Goal: Transaction & Acquisition: Subscribe to service/newsletter

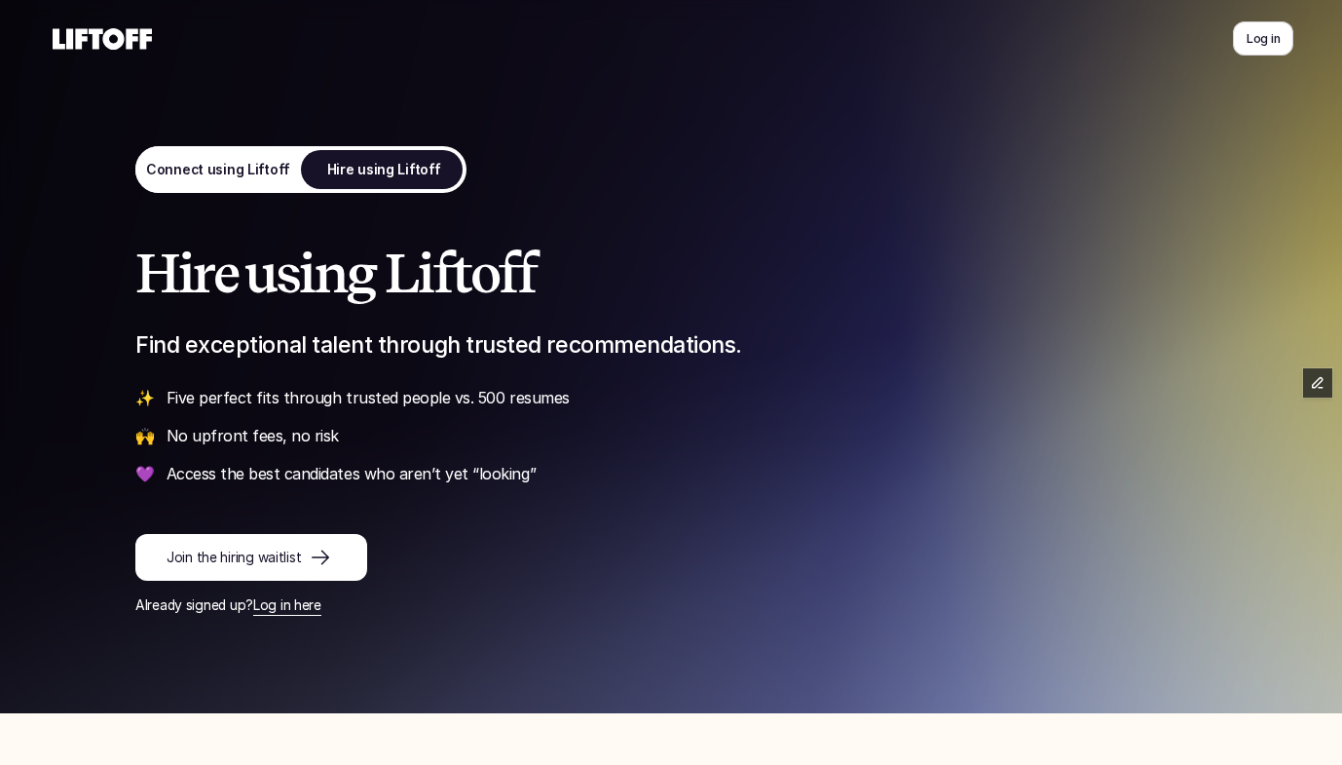
click at [225, 176] on p "Connect using Liftoff" at bounding box center [218, 170] width 144 height 20
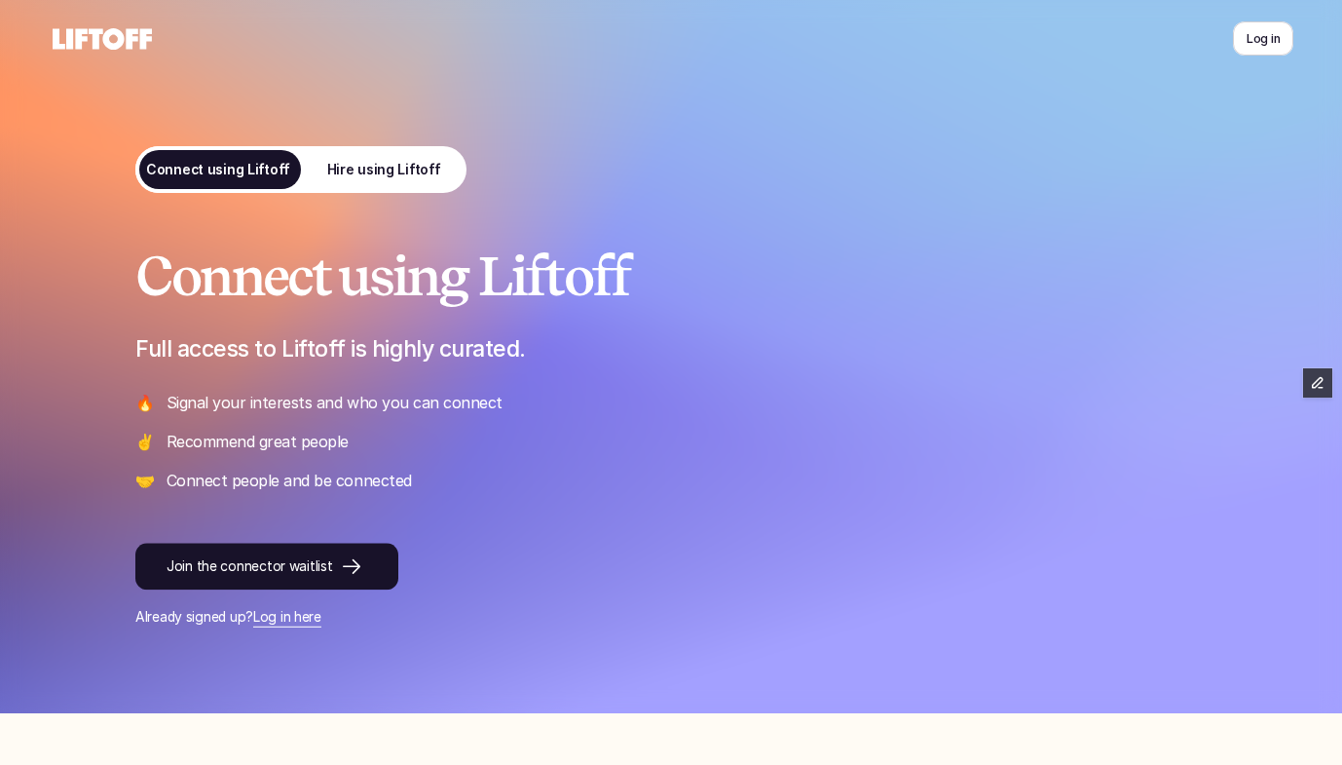
click at [389, 174] on p "Hire using Liftoff" at bounding box center [384, 170] width 114 height 20
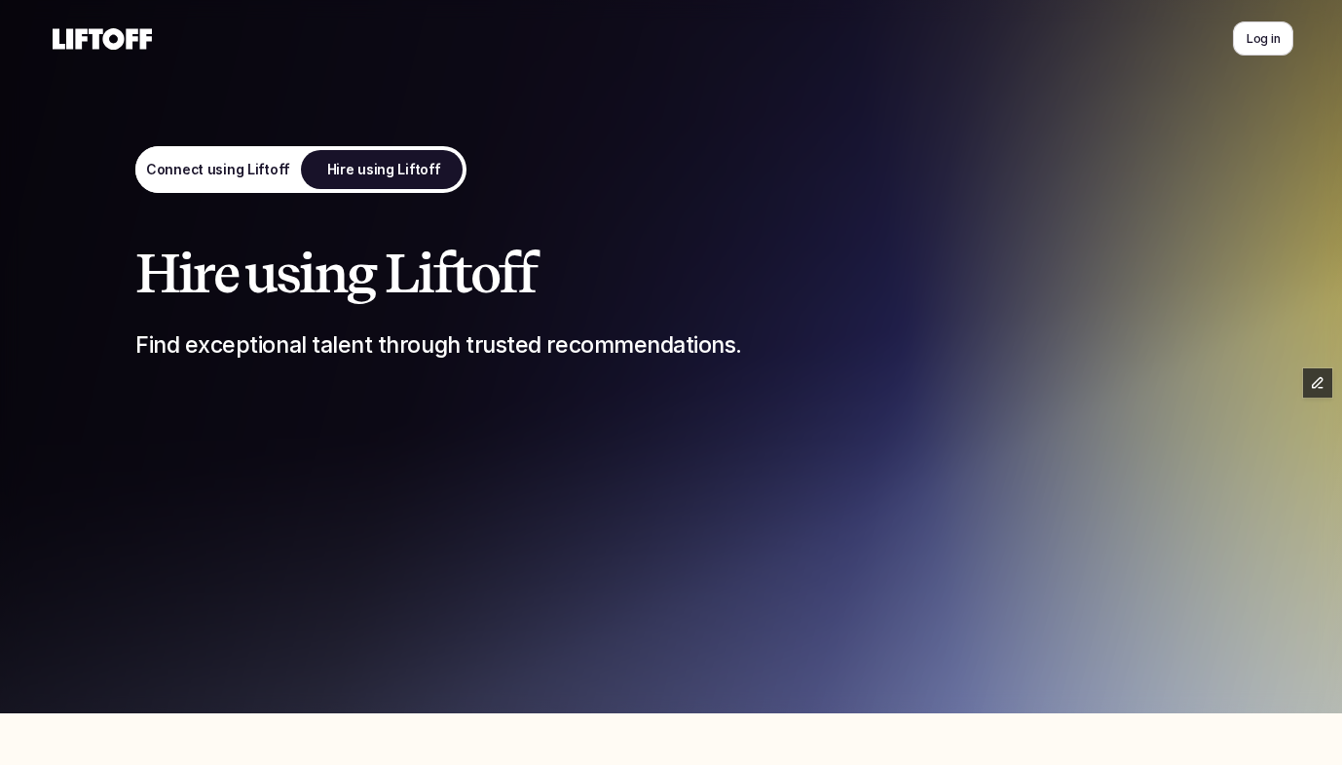
click at [266, 166] on p "Connect using Liftoff" at bounding box center [218, 170] width 144 height 20
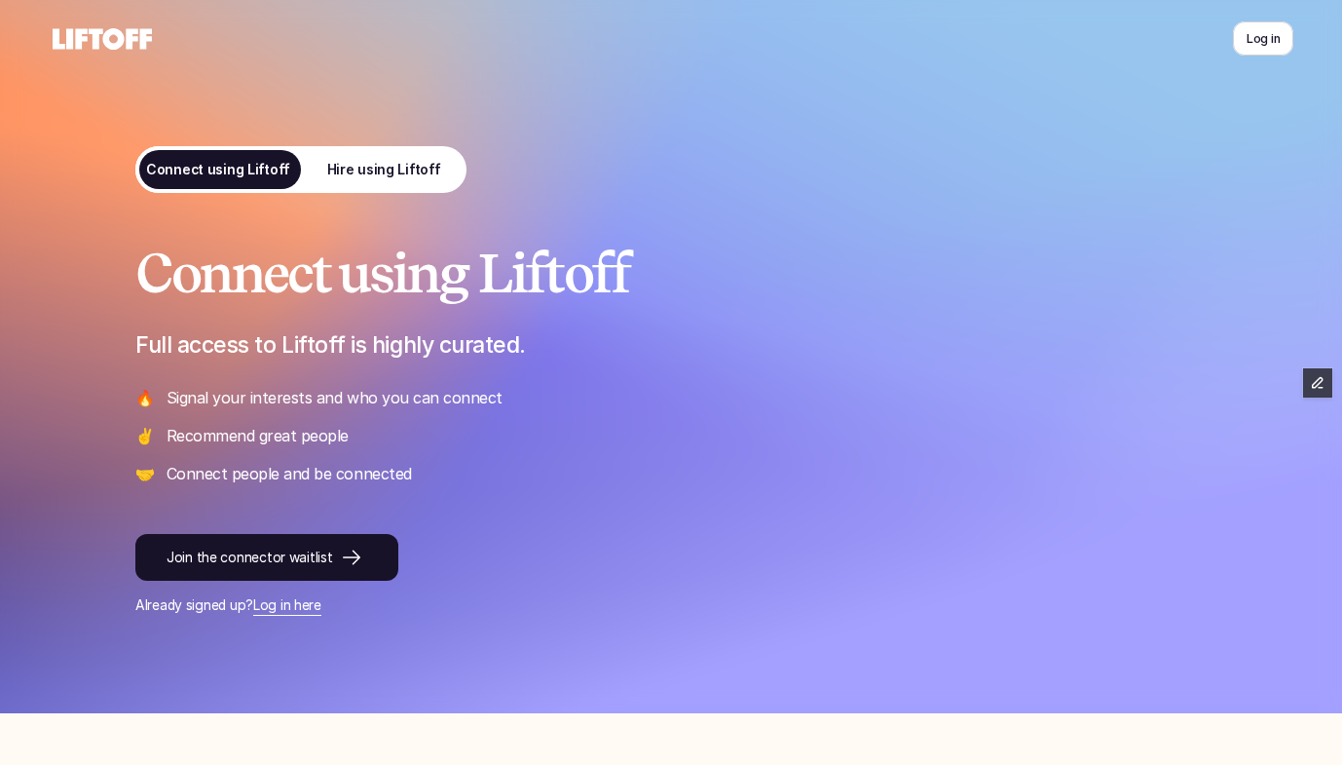
click at [383, 162] on p "Hire using Liftoff" at bounding box center [384, 170] width 114 height 20
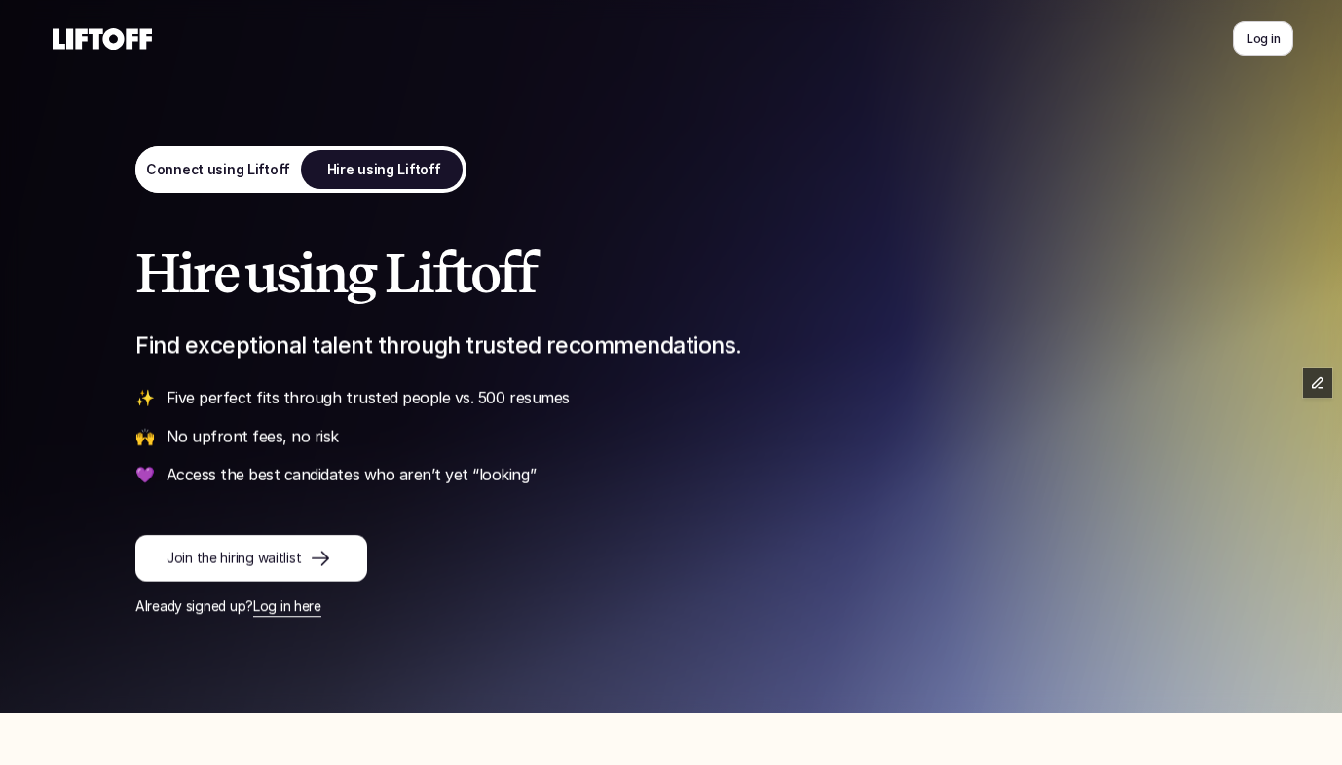
click at [224, 172] on p "Connect using Liftoff" at bounding box center [218, 170] width 144 height 20
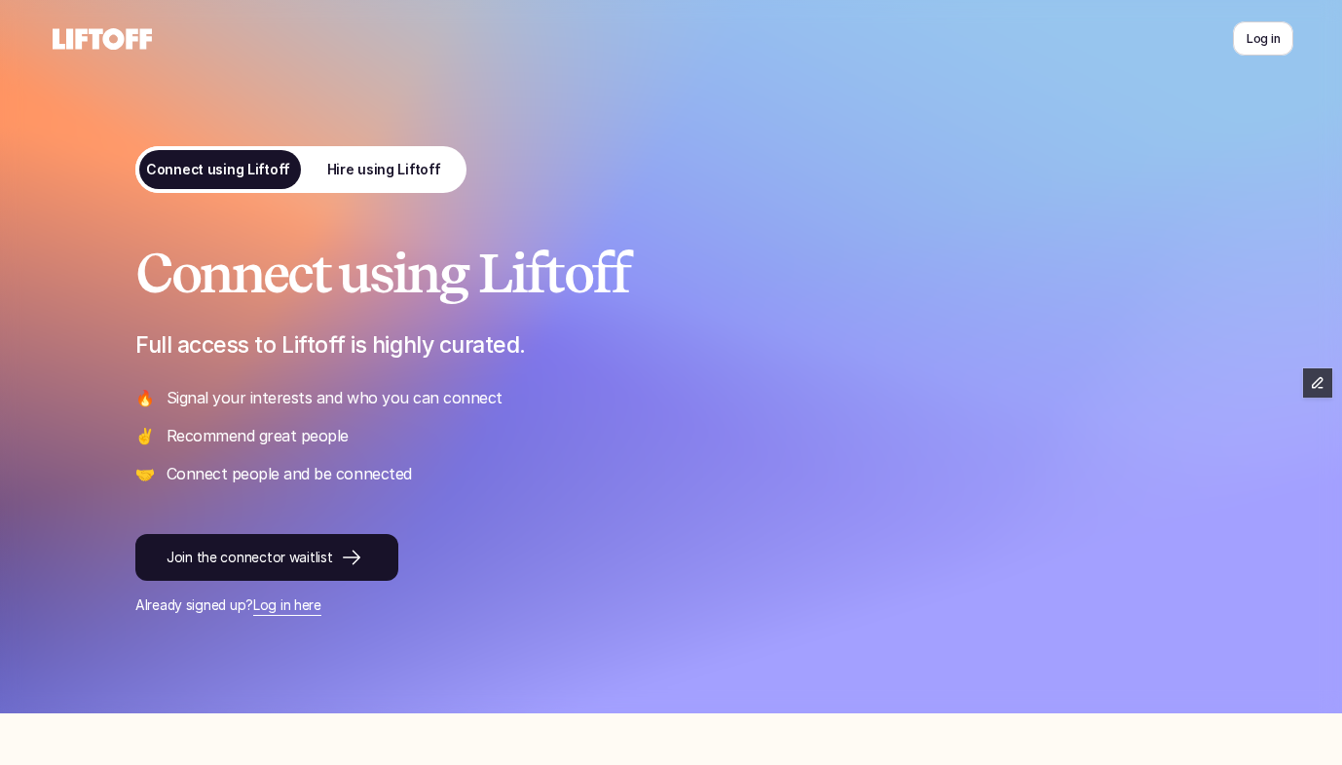
click at [359, 158] on link "Hire using Liftoff" at bounding box center [384, 169] width 166 height 47
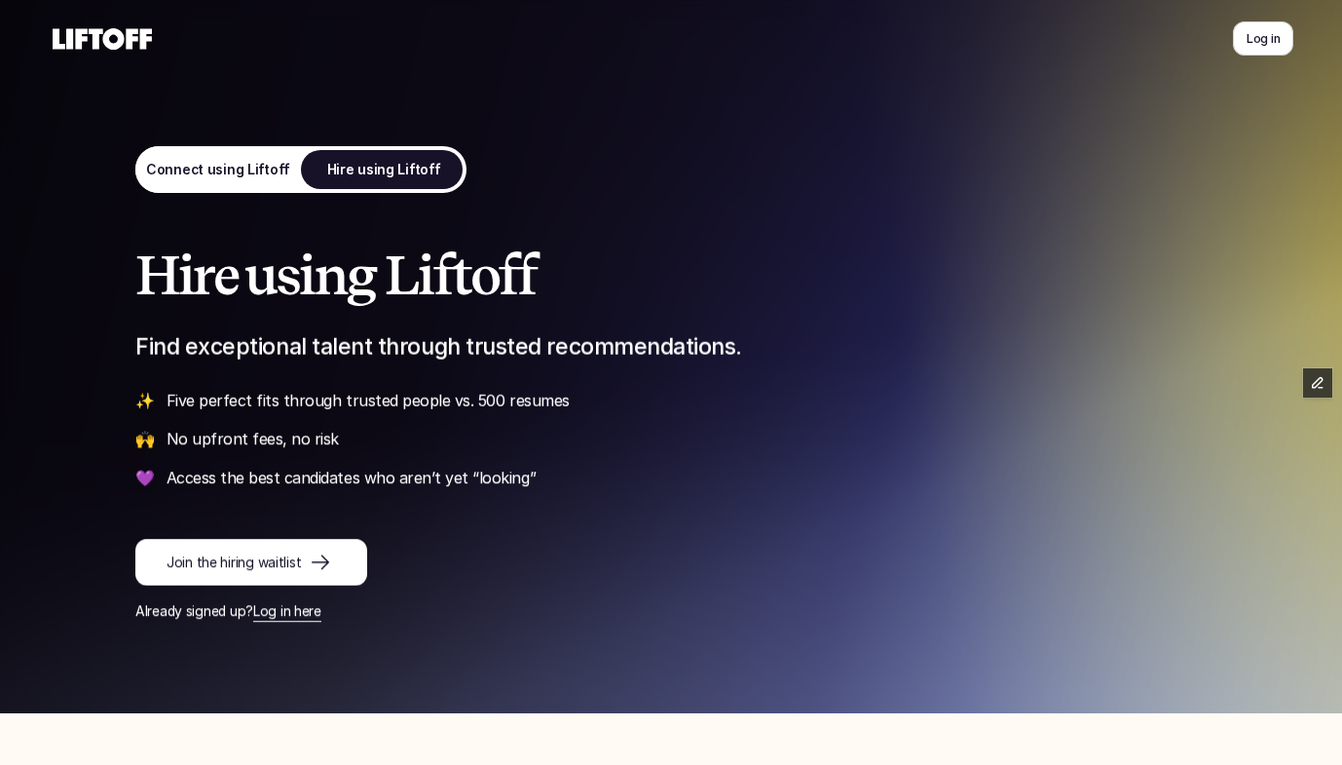
click at [239, 166] on p "Connect using Liftoff" at bounding box center [218, 170] width 144 height 20
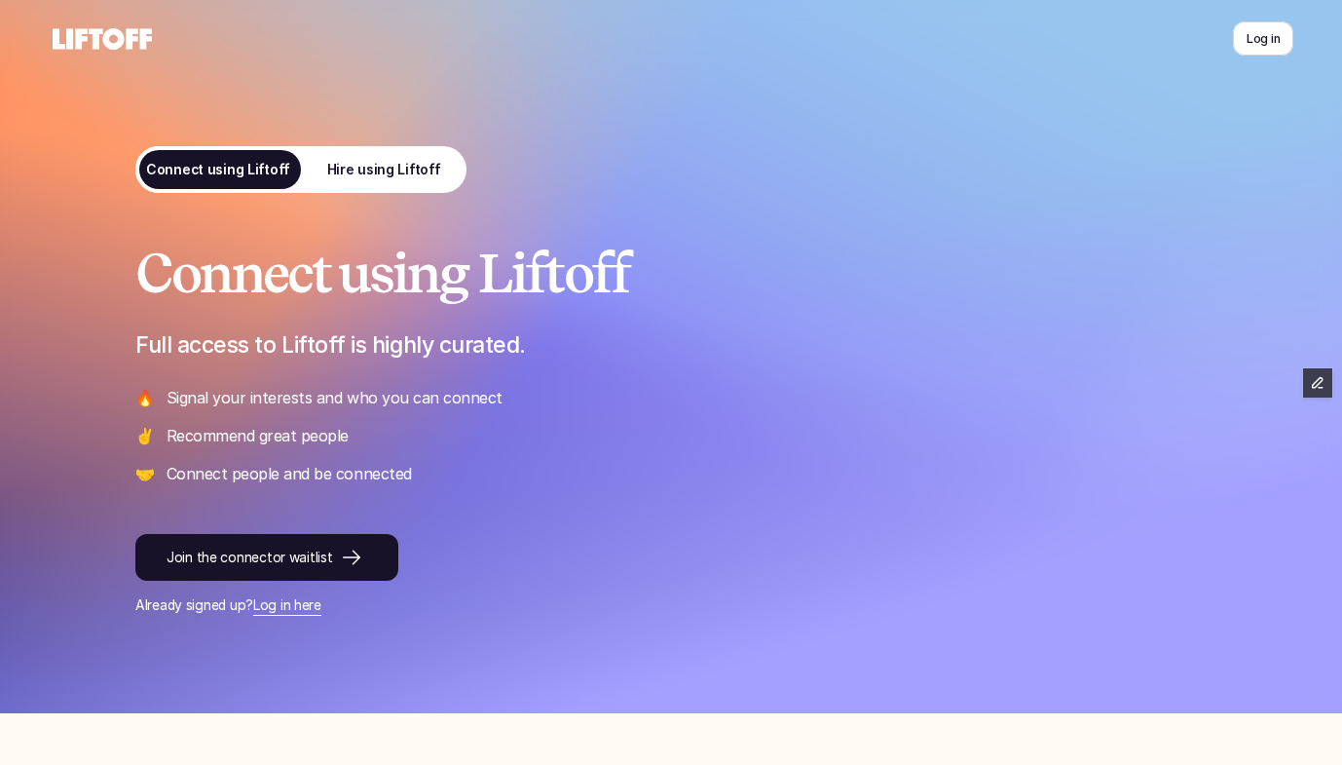
click at [381, 163] on p "Hire using Liftoff" at bounding box center [384, 170] width 114 height 20
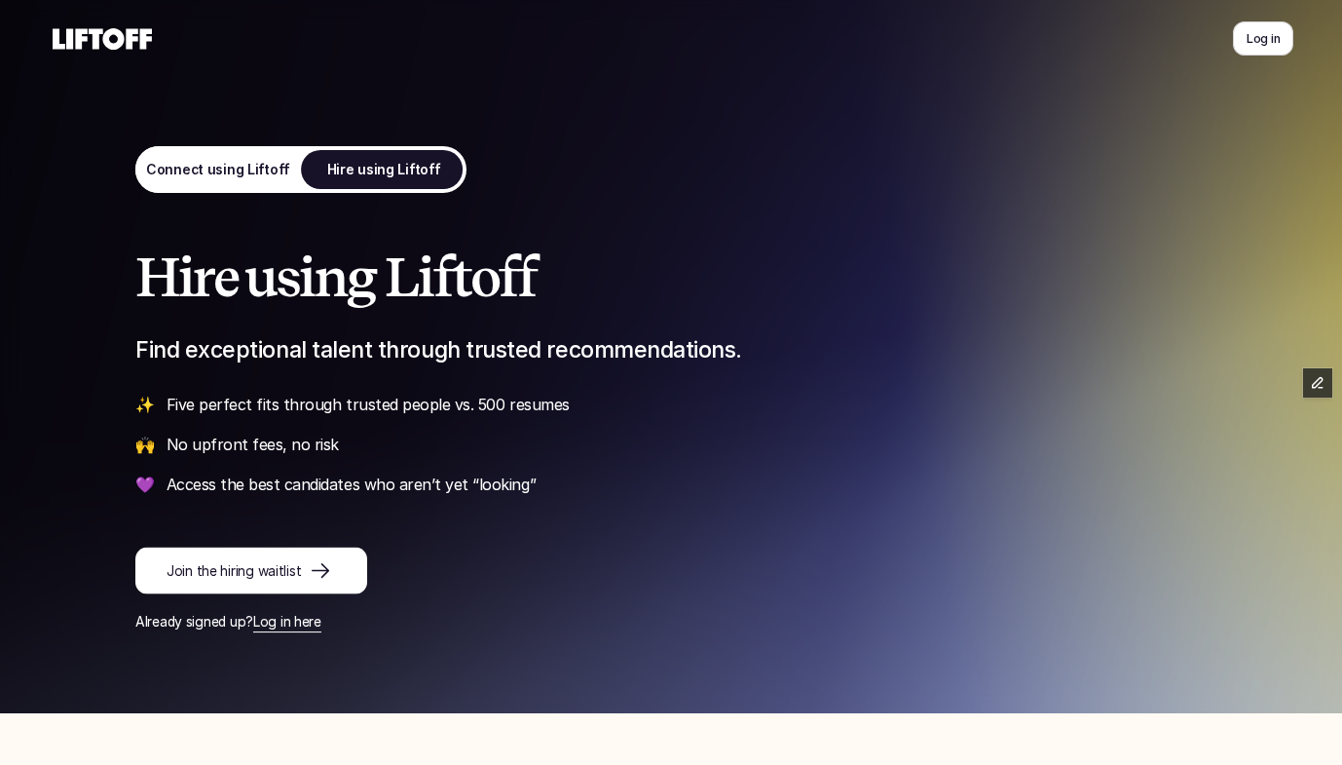
click at [240, 166] on p "Connect using Liftoff" at bounding box center [218, 170] width 144 height 20
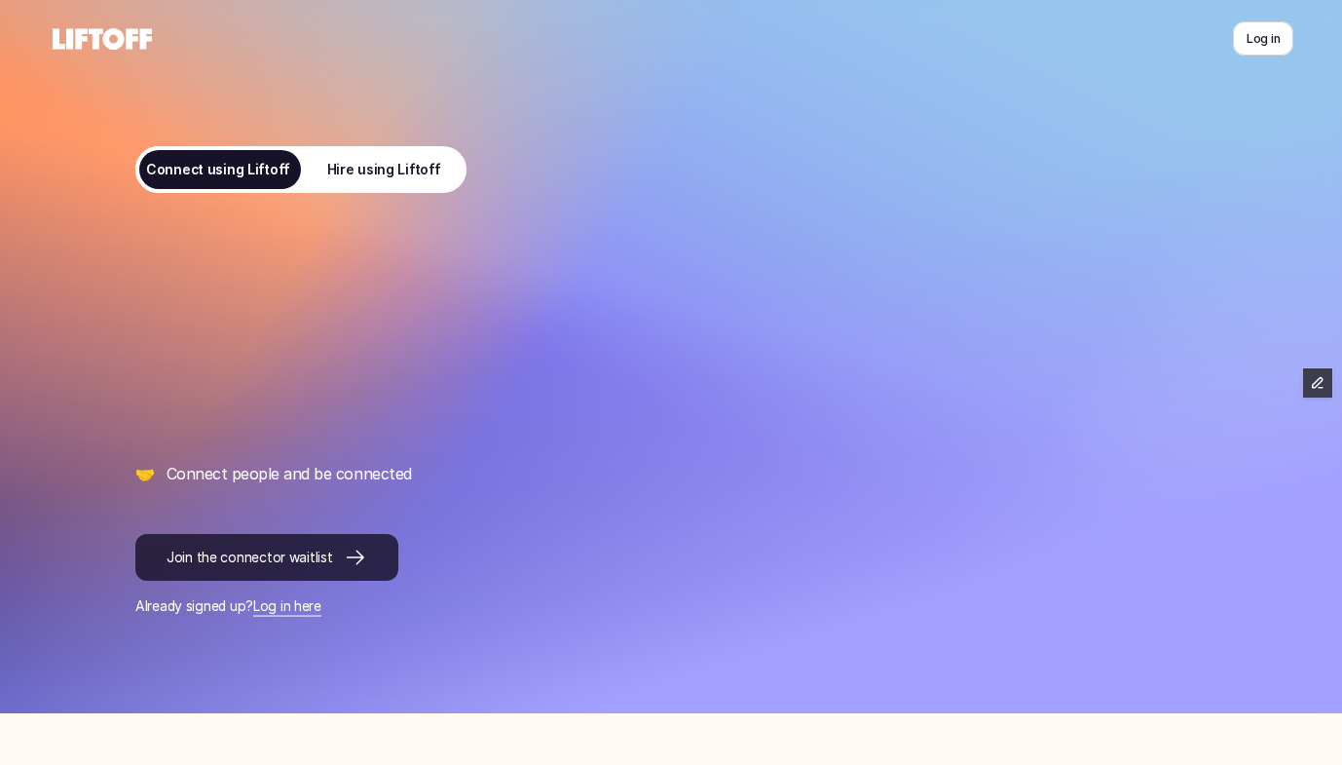
click at [265, 561] on p "Join the connector waitlist" at bounding box center [250, 557] width 166 height 20
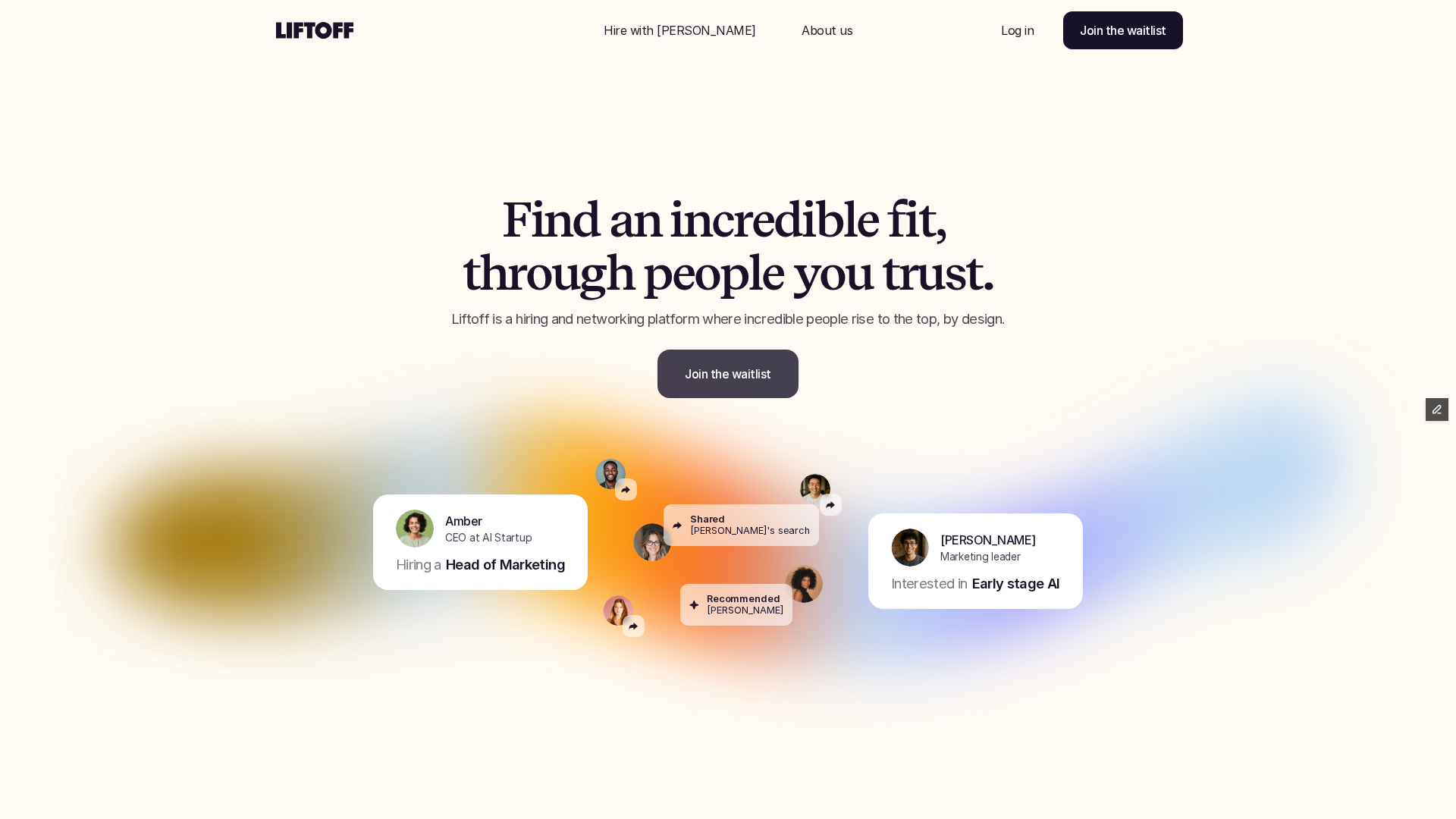
click at [774, 376] on link "Join the waitlist" at bounding box center [728, 374] width 141 height 48
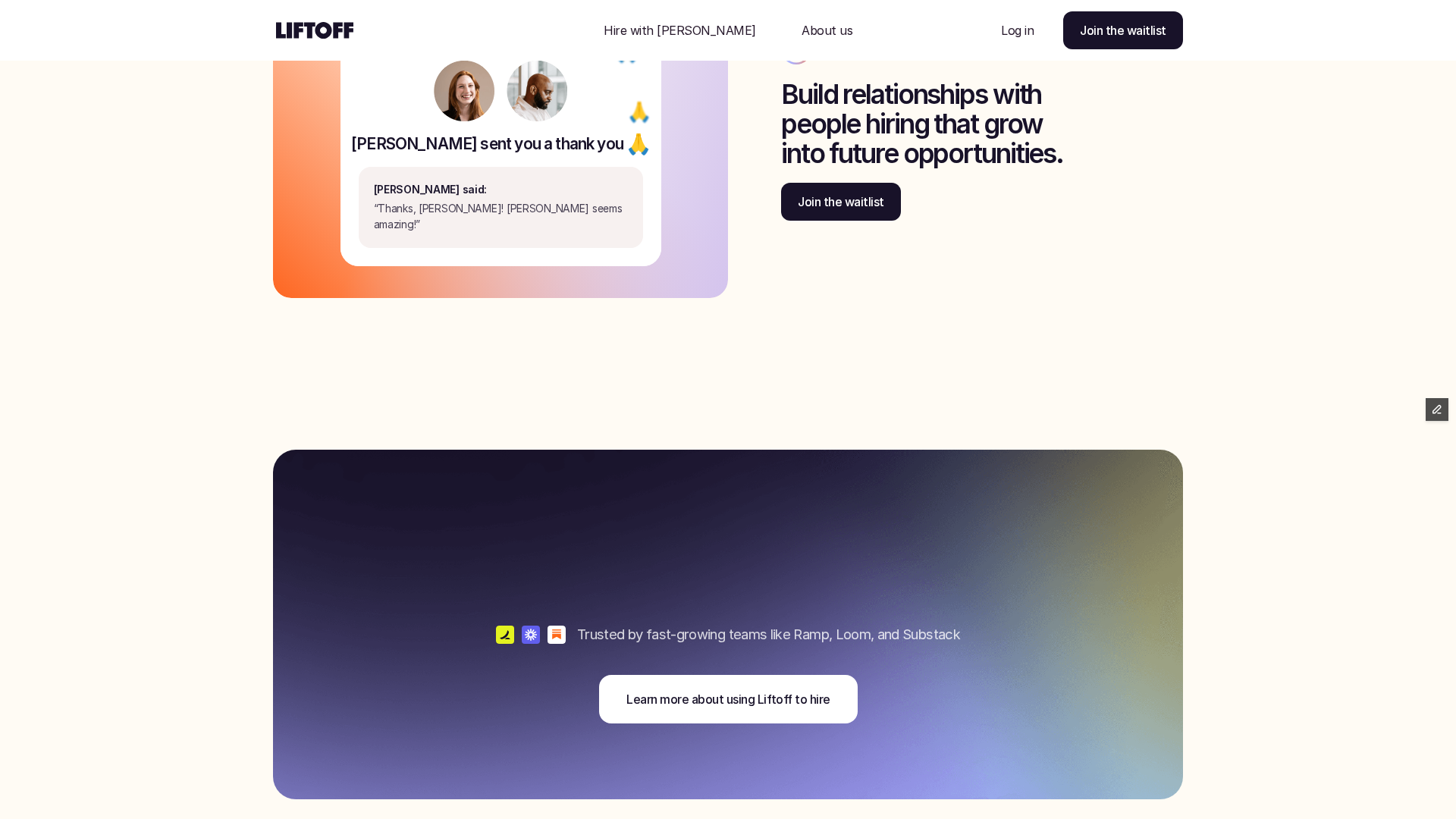
scroll to position [3501, 0]
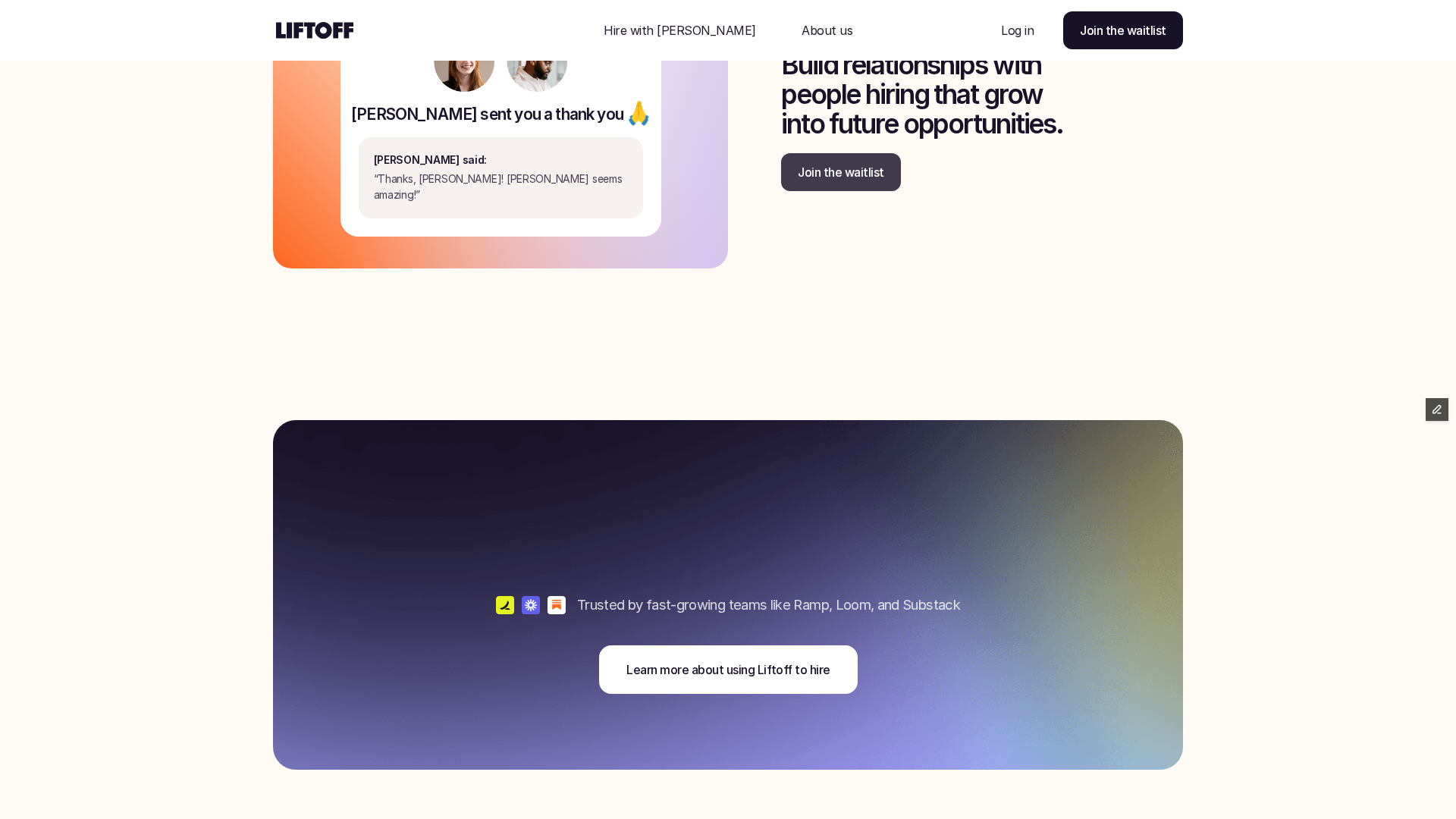
click at [841, 181] on link "Join the waitlist" at bounding box center [841, 172] width 120 height 38
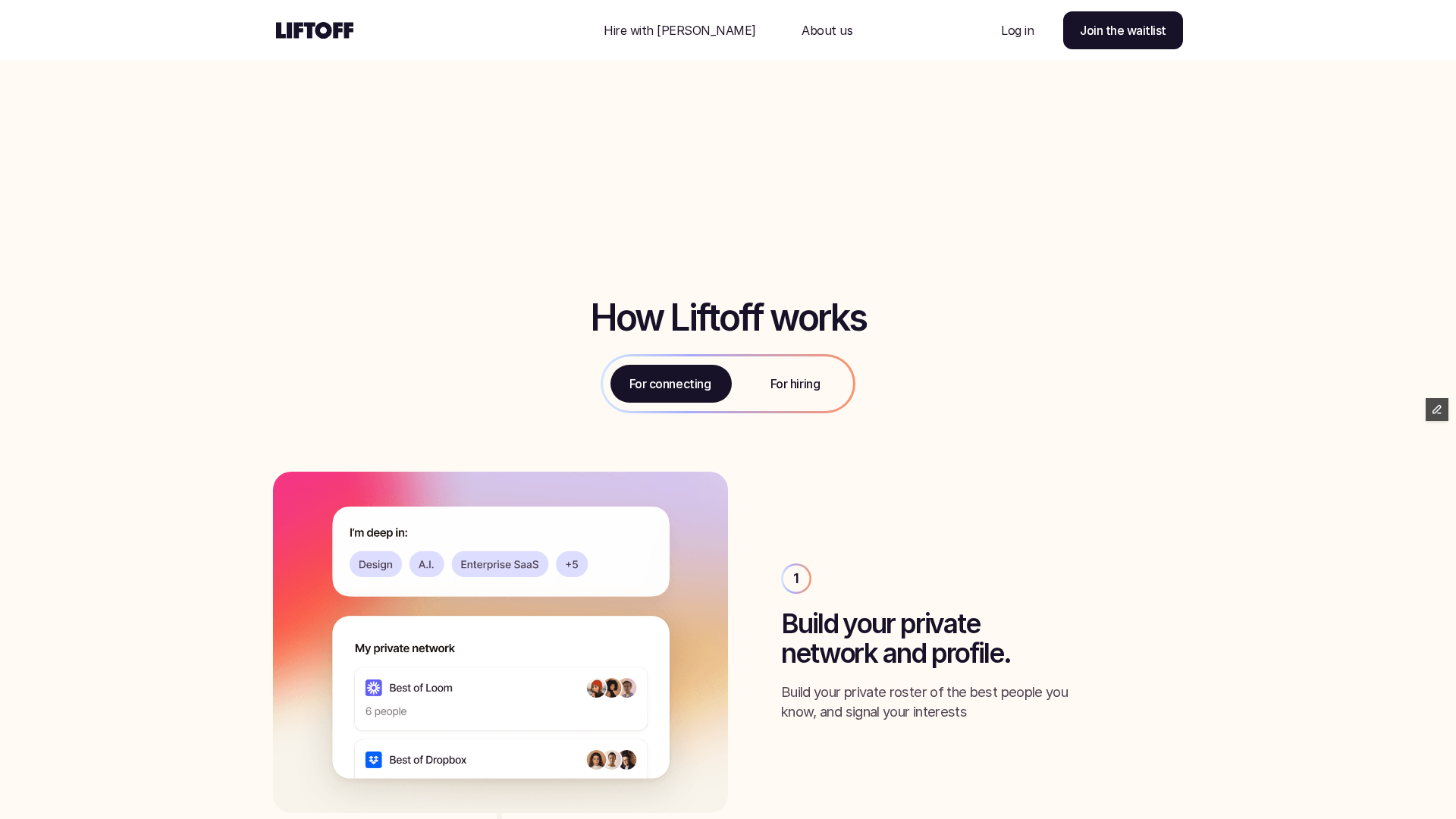
scroll to position [1423, 0]
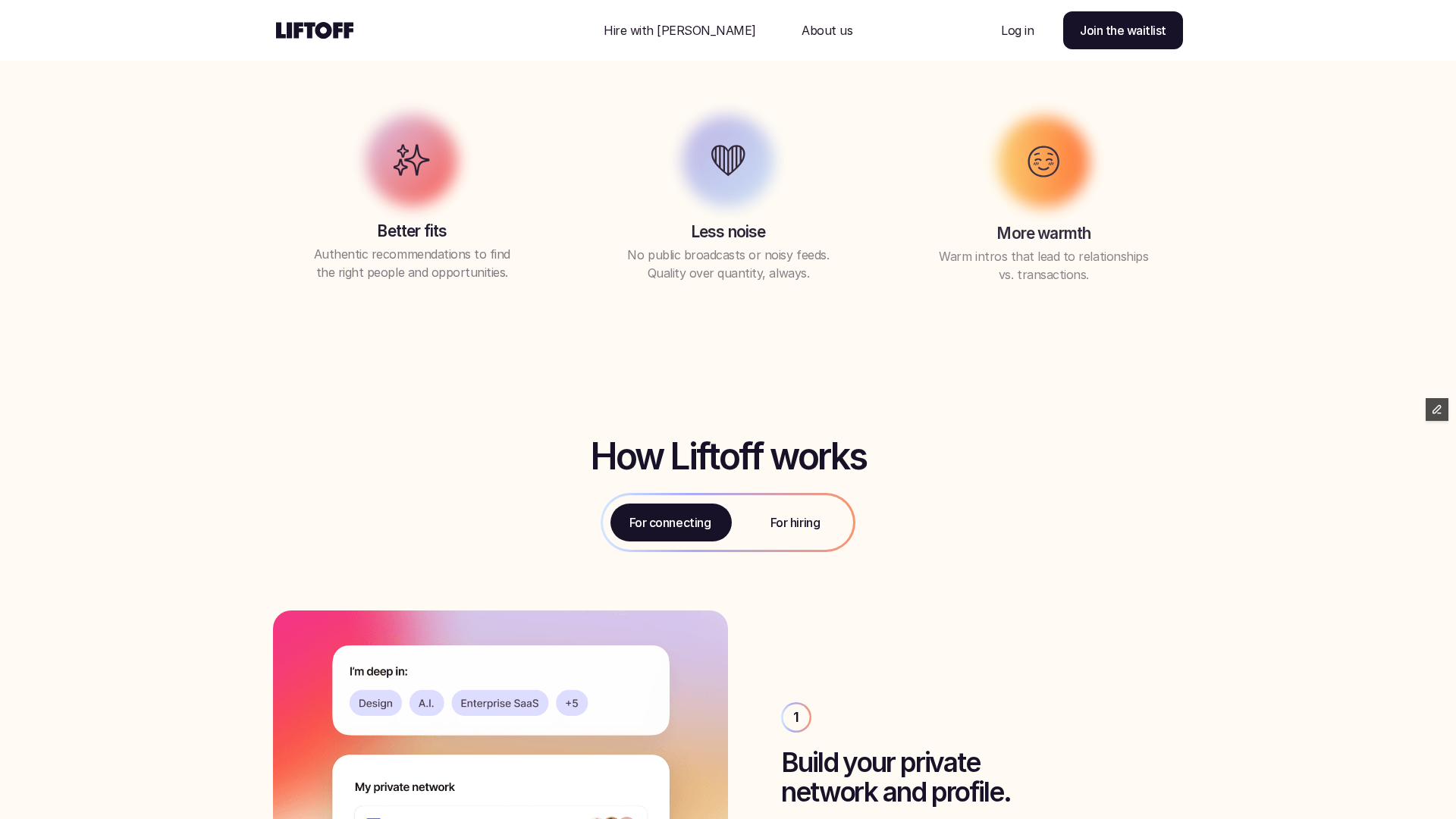
click at [801, 478] on div "How Liftoff works For connecting For hiring" at bounding box center [728, 494] width 1456 height 235
click at [799, 516] on p "For hiring" at bounding box center [795, 522] width 49 height 18
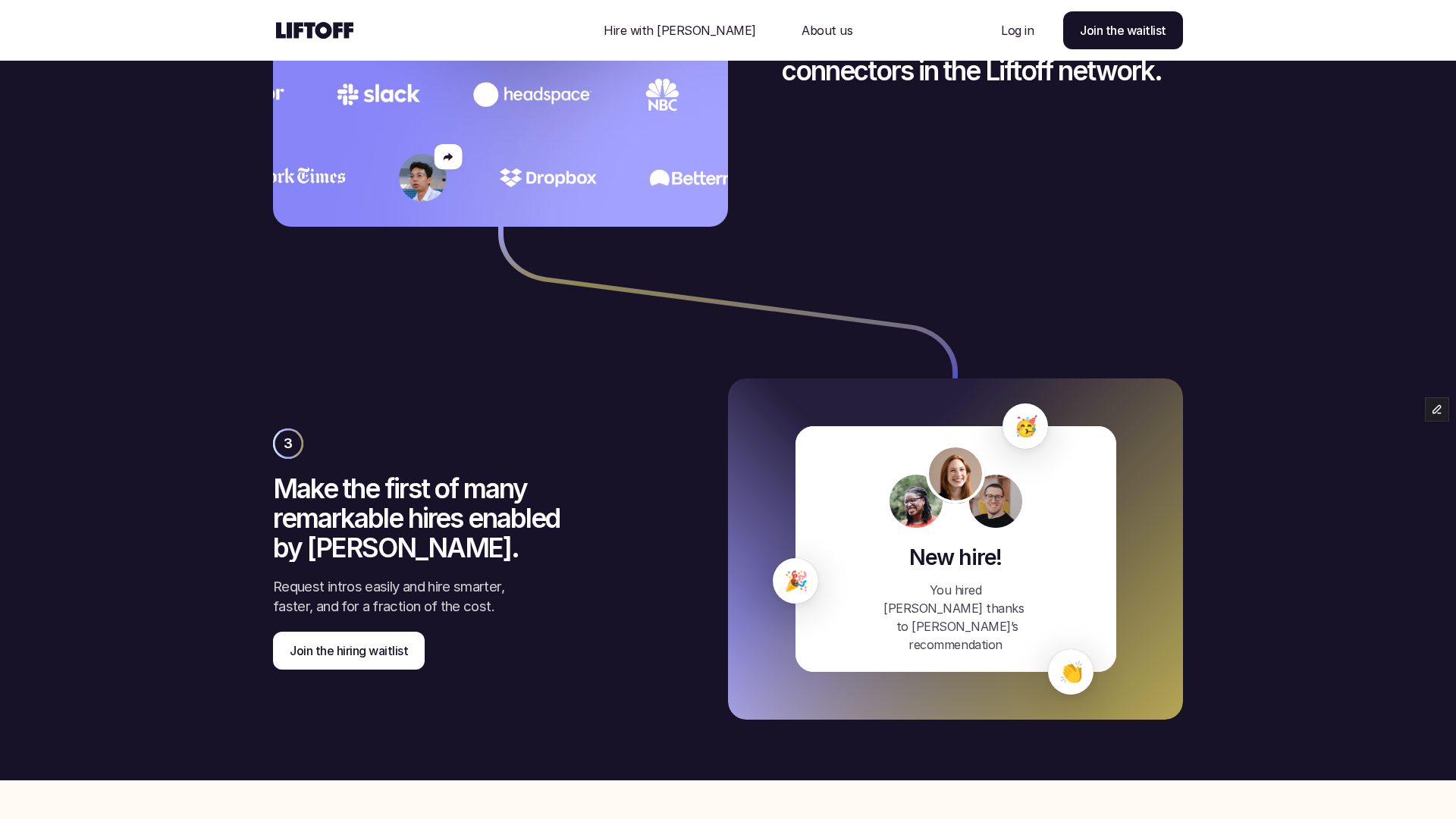
scroll to position [3123, 0]
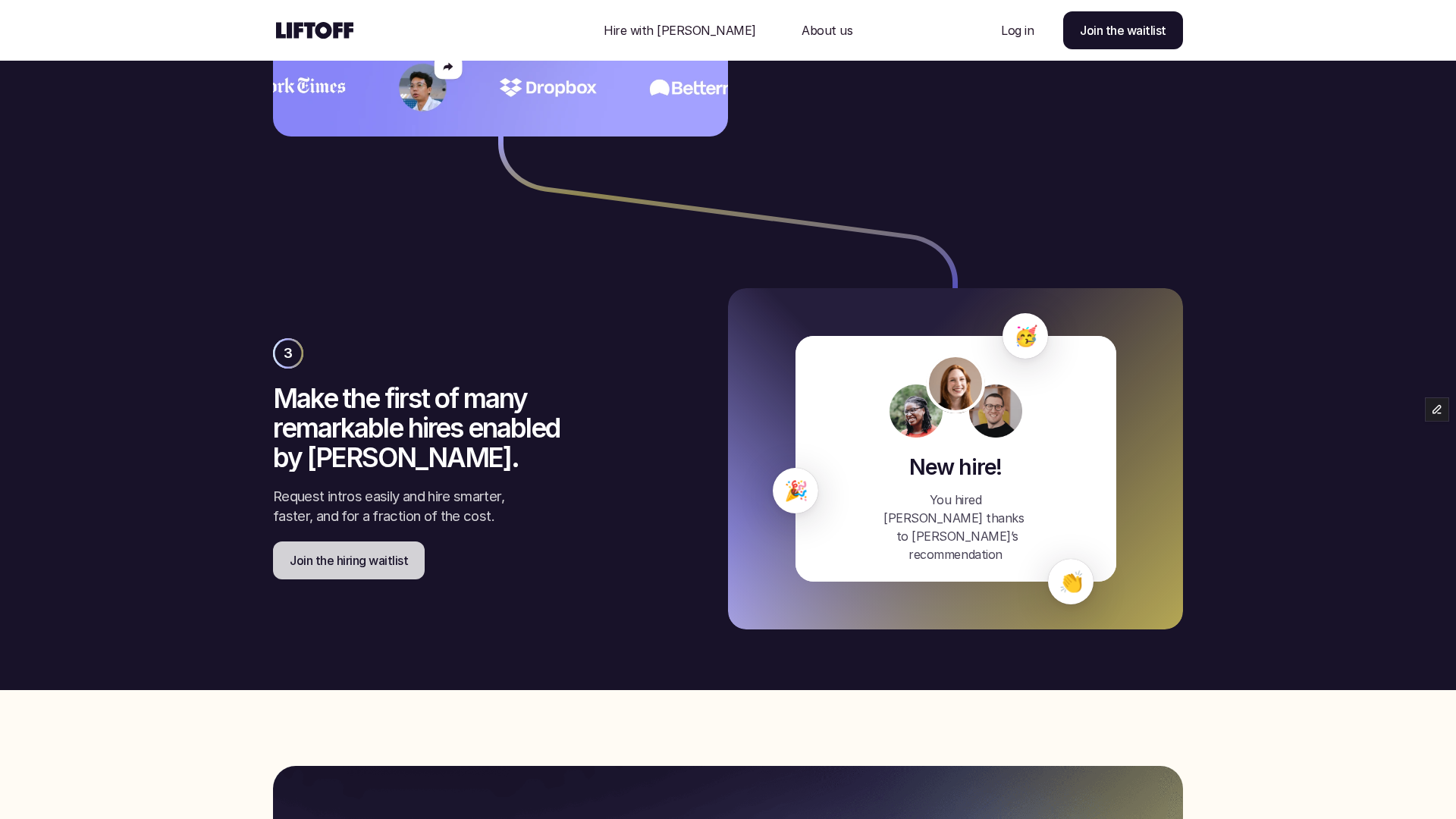
click at [345, 561] on p "Join the hiring waitlist" at bounding box center [349, 560] width 118 height 18
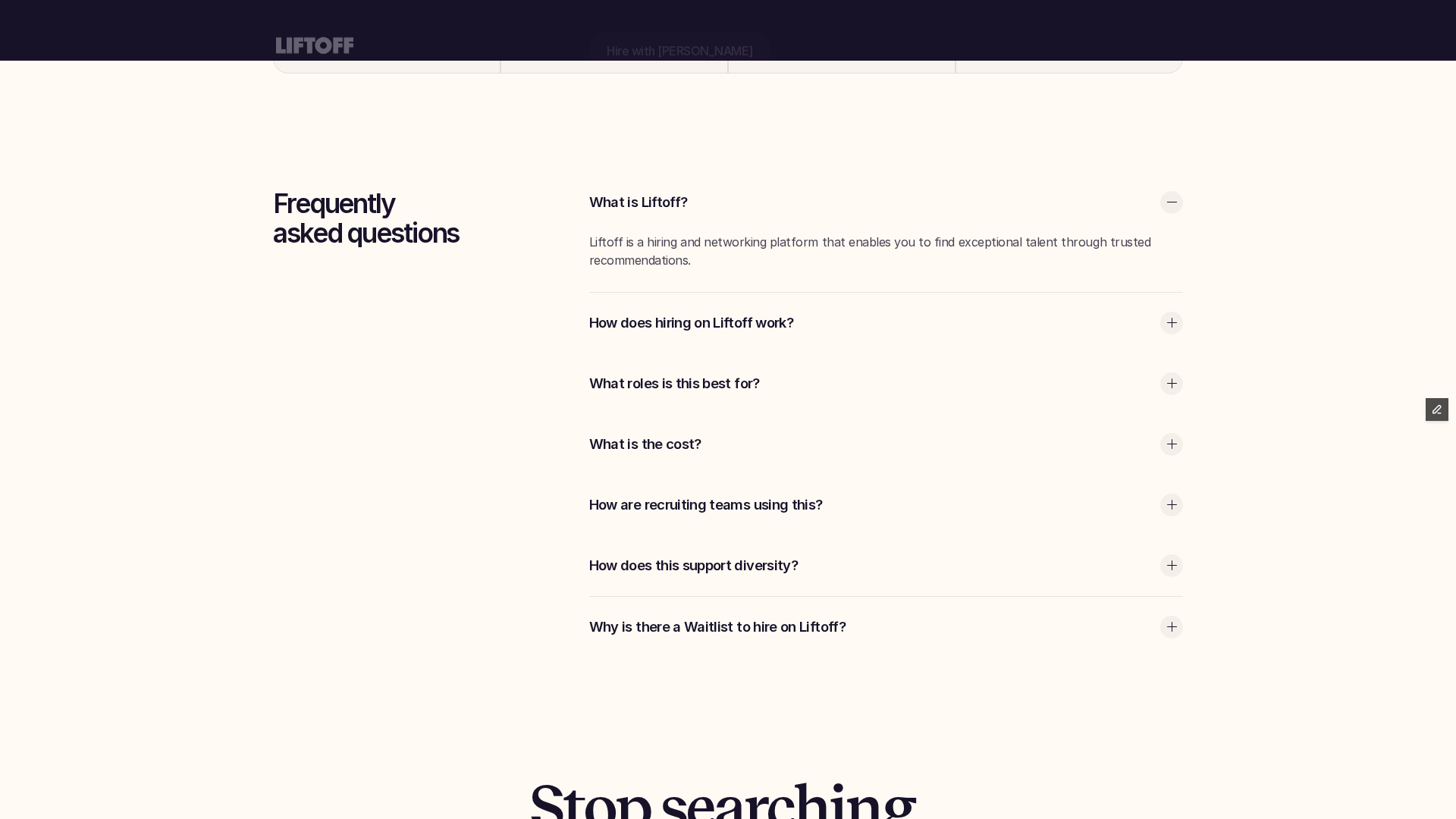
scroll to position [400, 0]
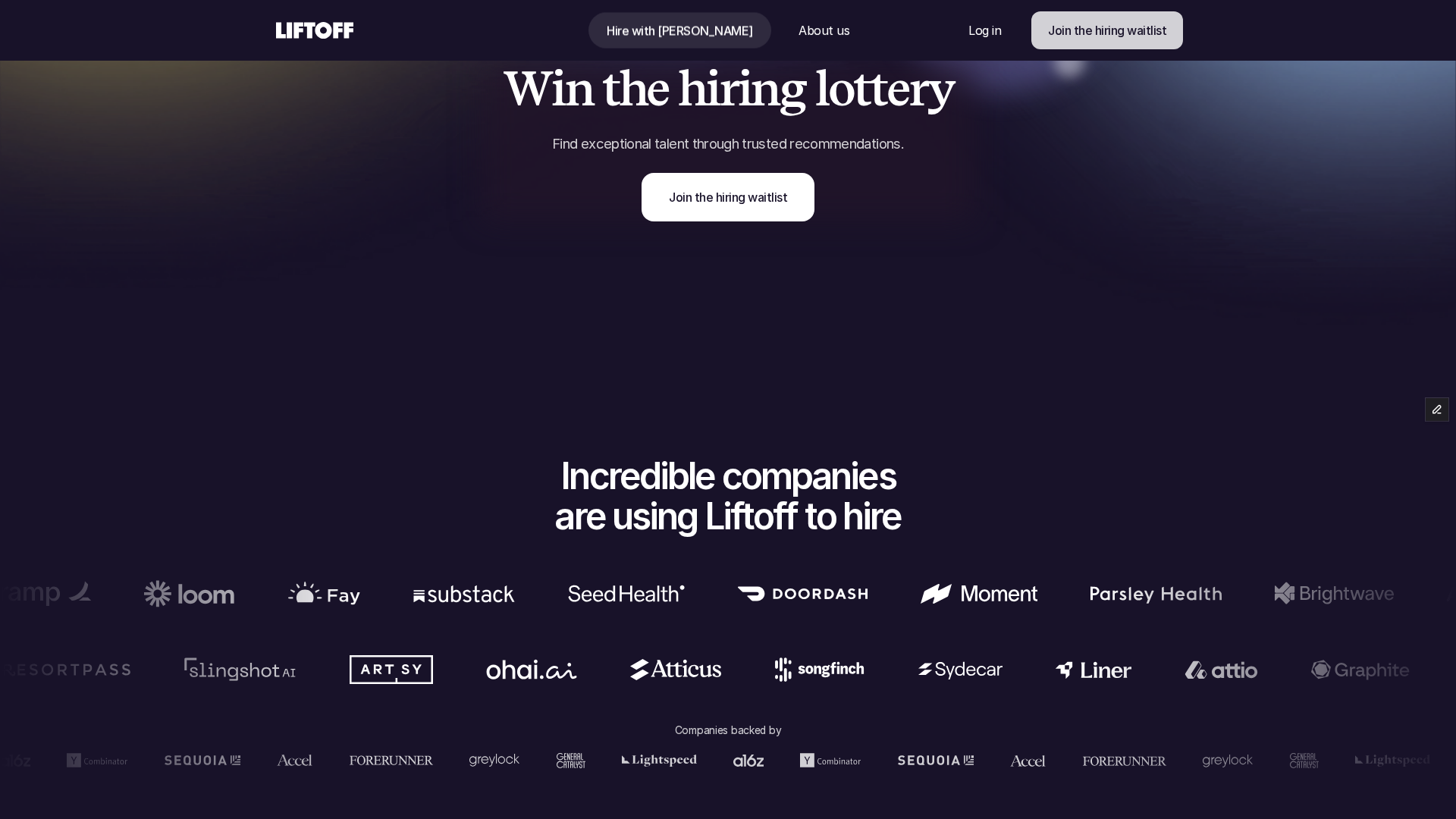
click at [1064, 33] on p "Join the hiring waitlist" at bounding box center [1107, 30] width 118 height 18
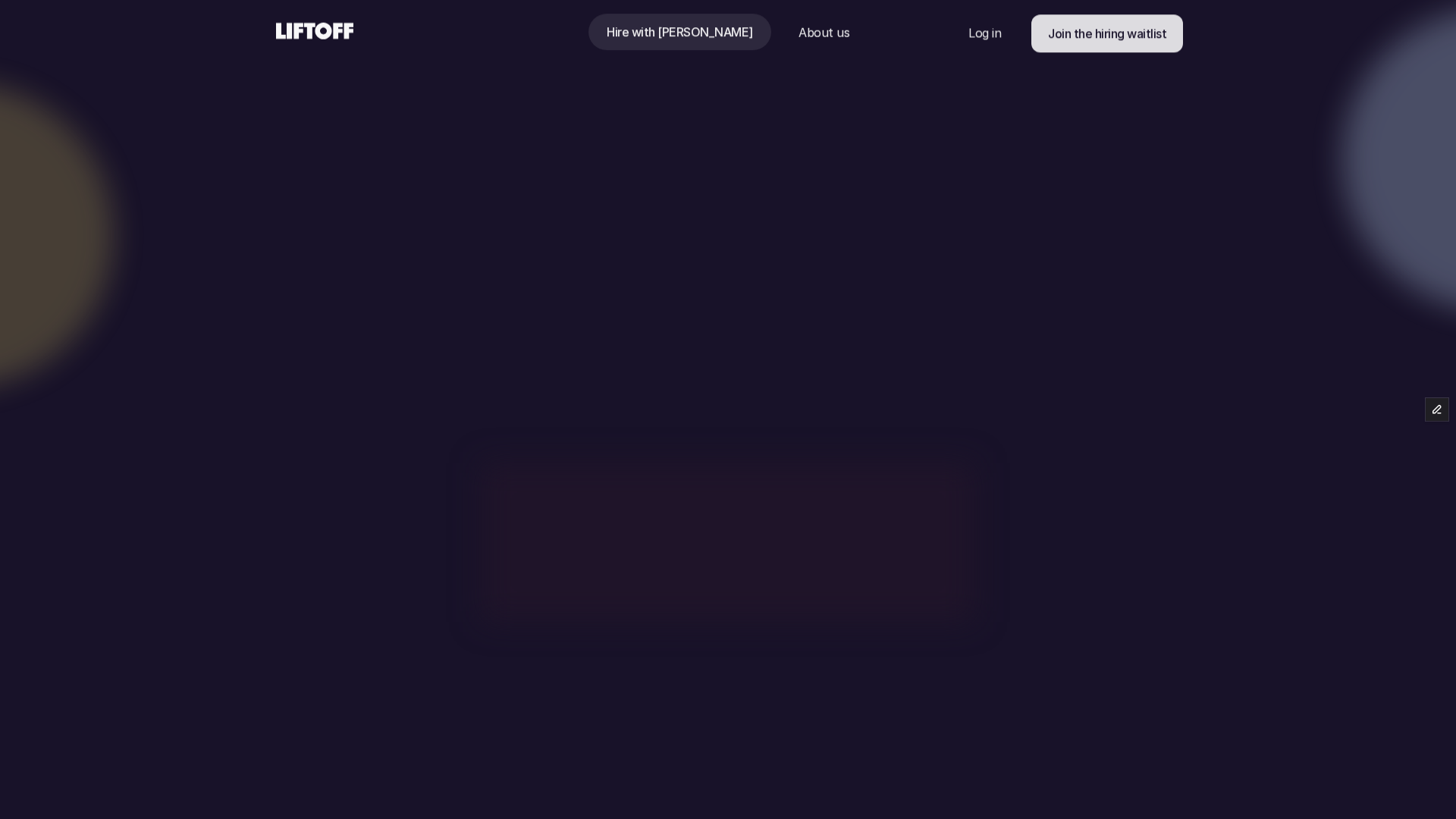
scroll to position [400, 0]
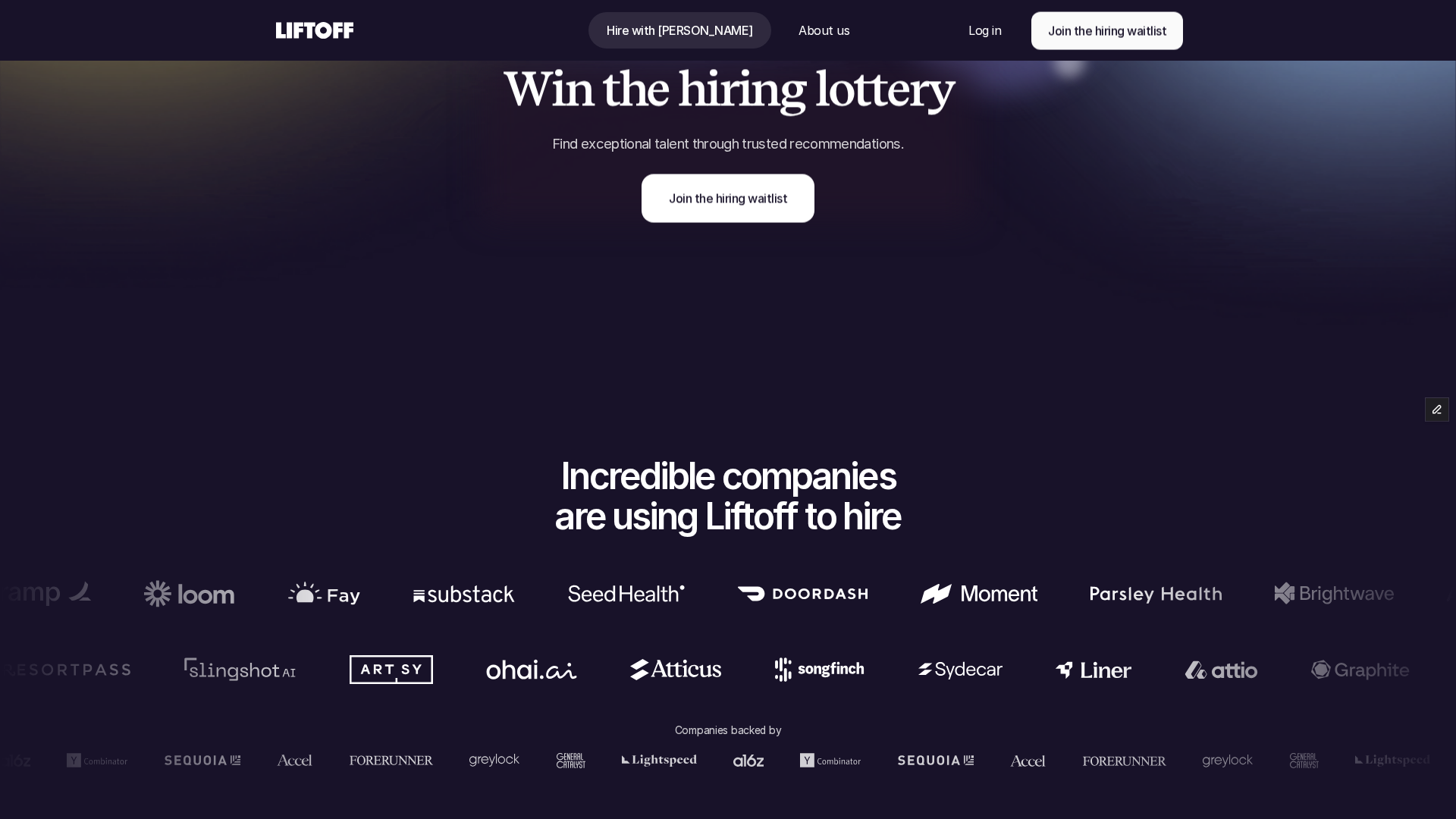
click at [799, 37] on p "About us" at bounding box center [824, 30] width 51 height 18
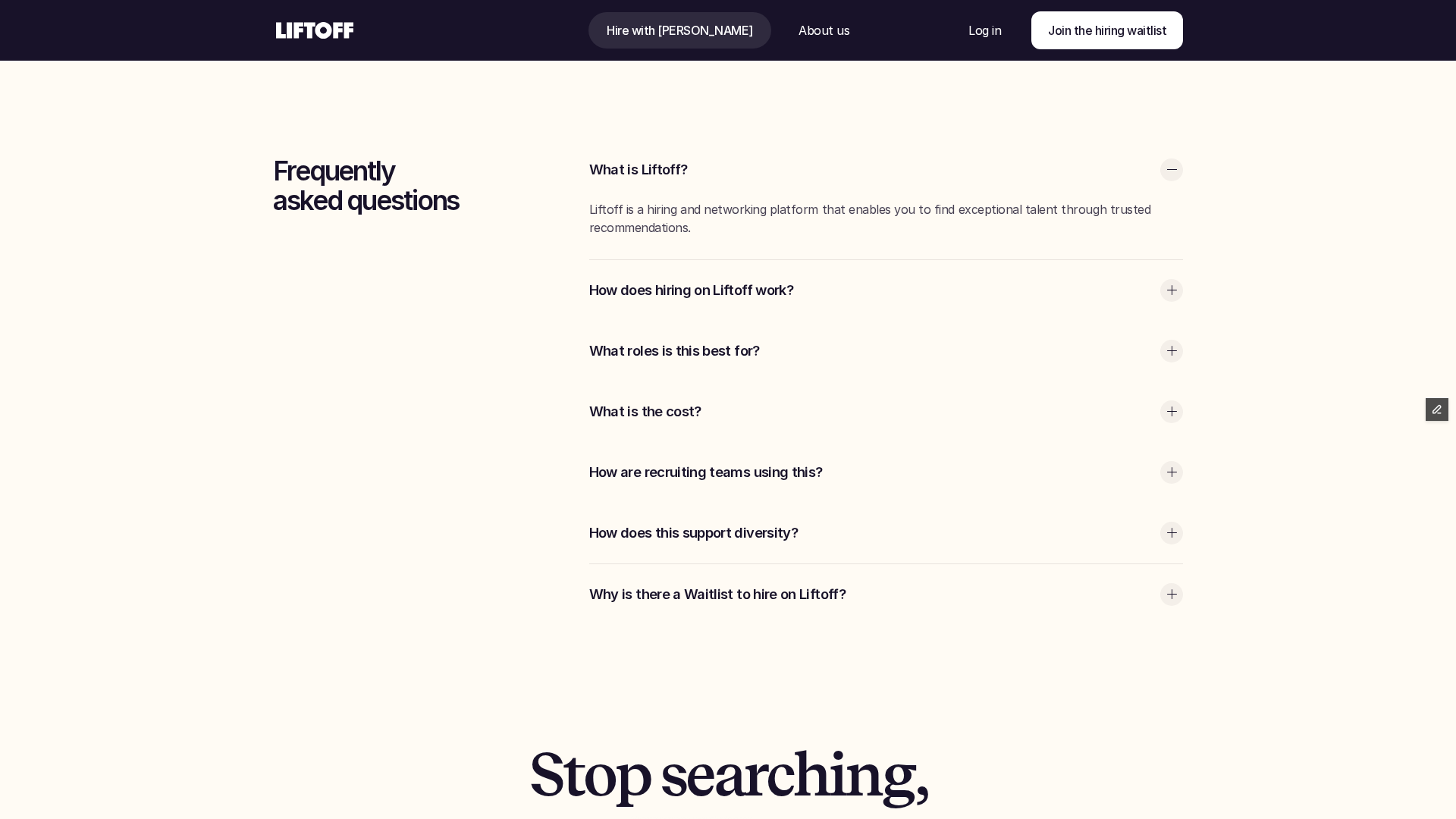
scroll to position [4371, 0]
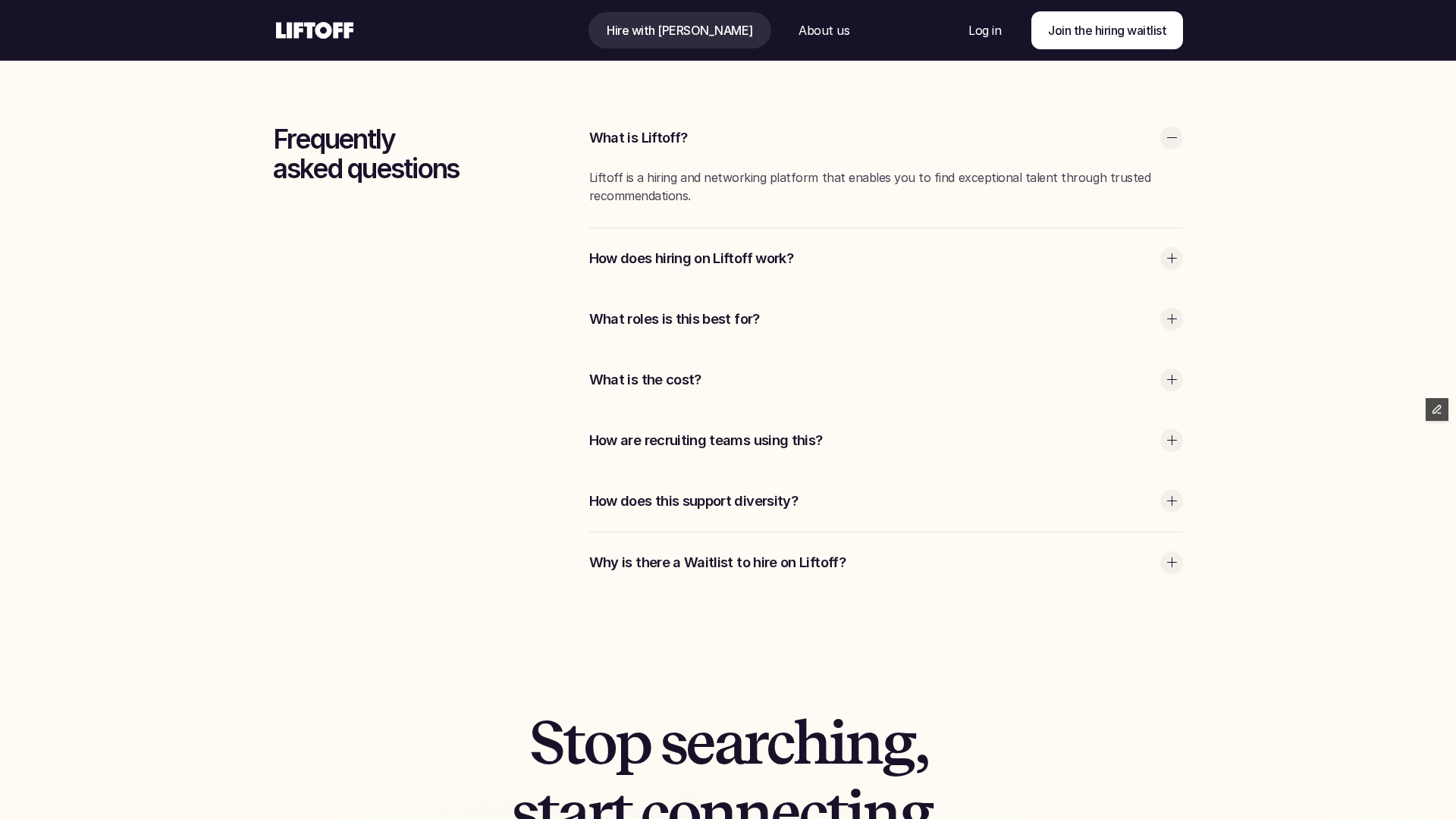
click at [768, 322] on p "What roles is this best for?" at bounding box center [871, 318] width 564 height 19
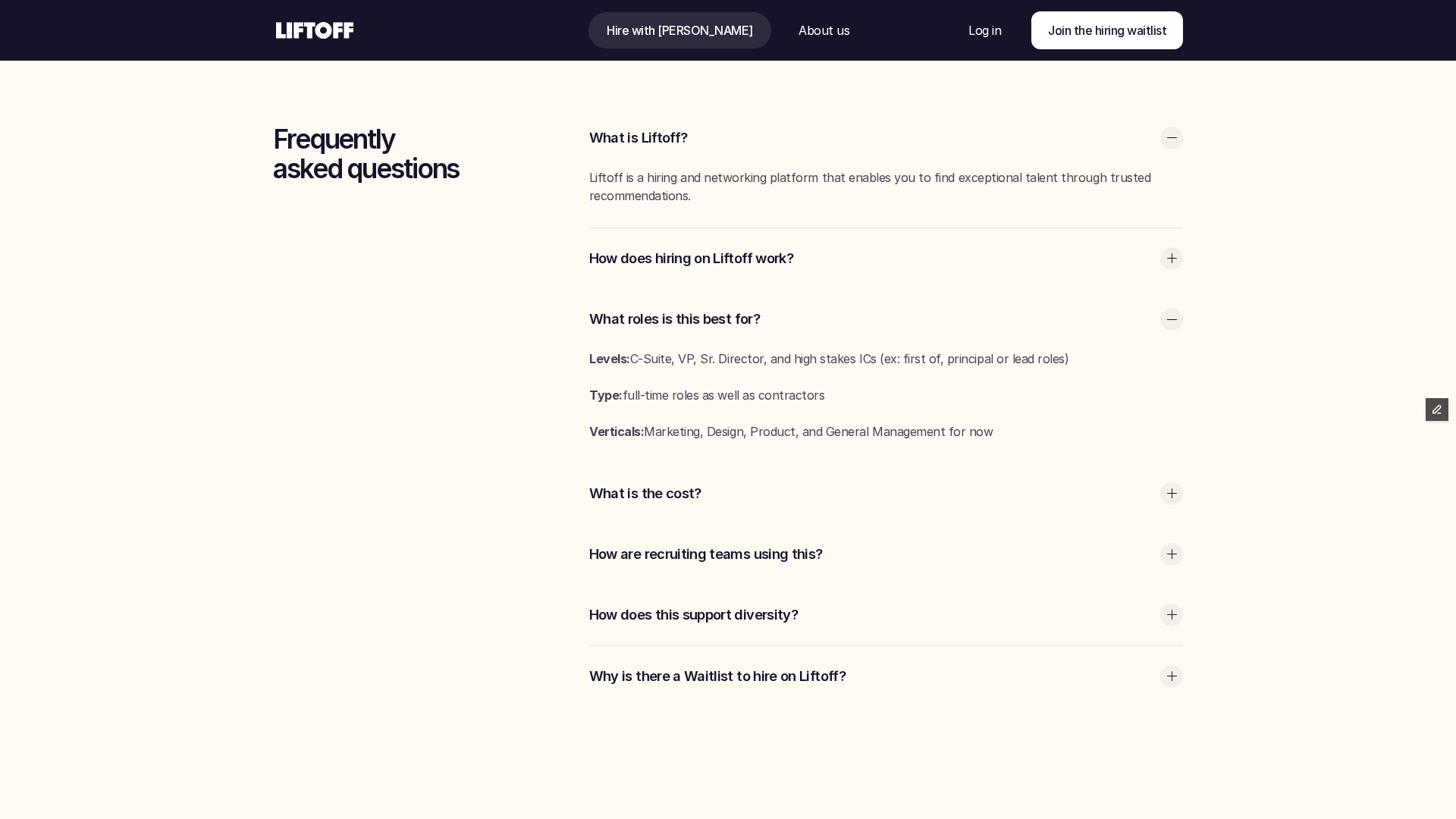
click at [768, 322] on p "What roles is this best for?" at bounding box center [871, 318] width 564 height 19
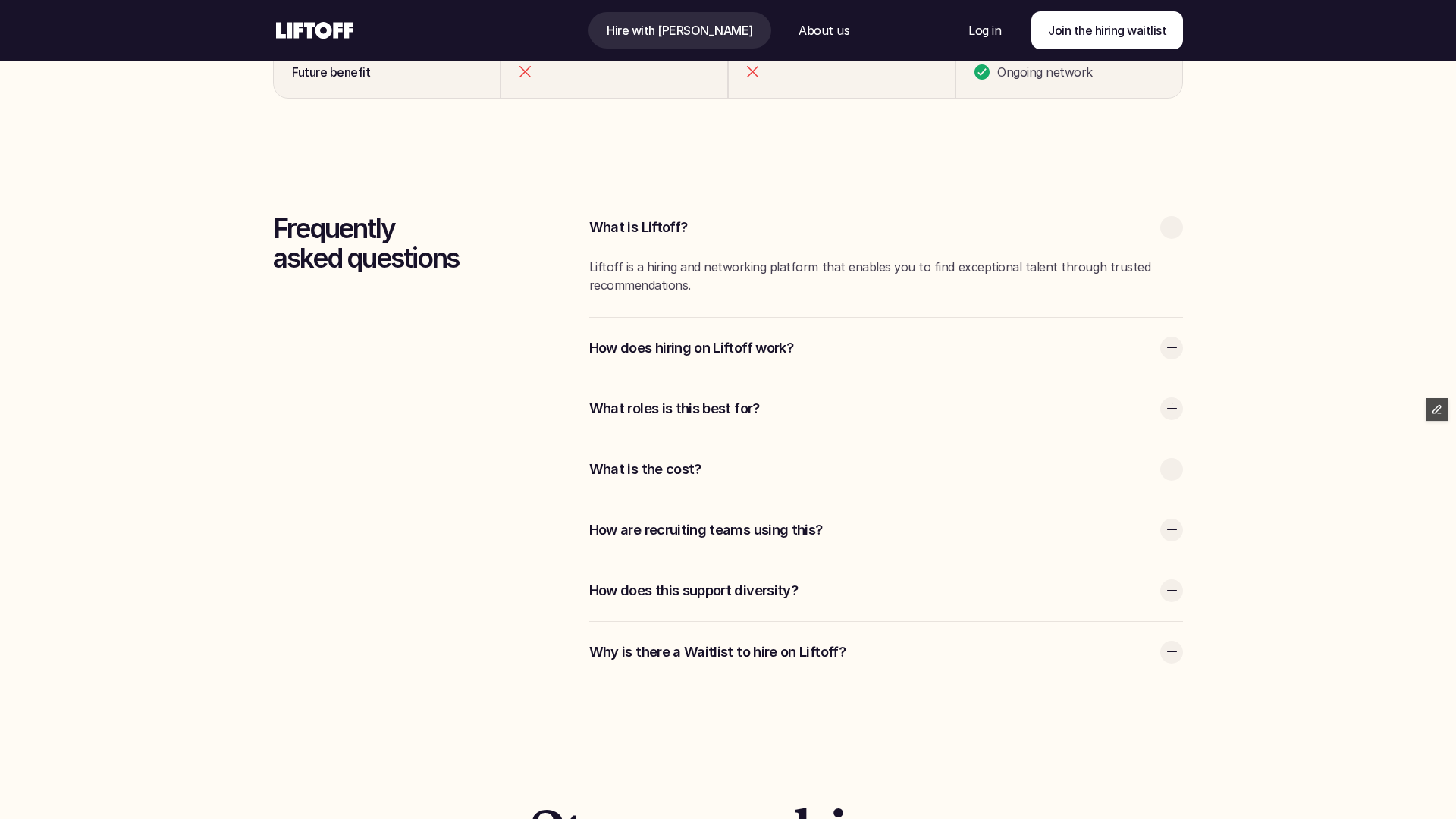
scroll to position [4244, 0]
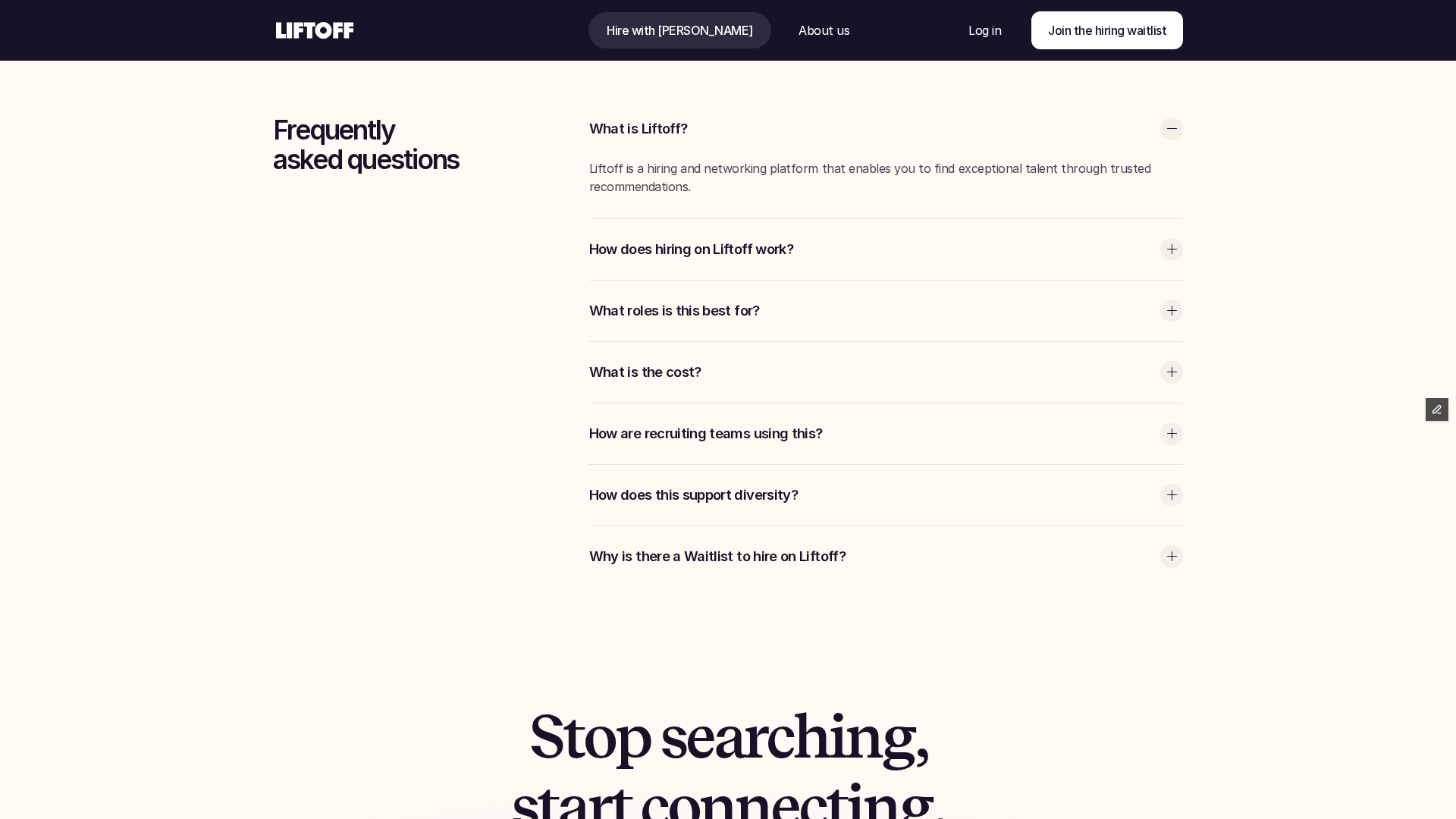
scroll to position [4396, 0]
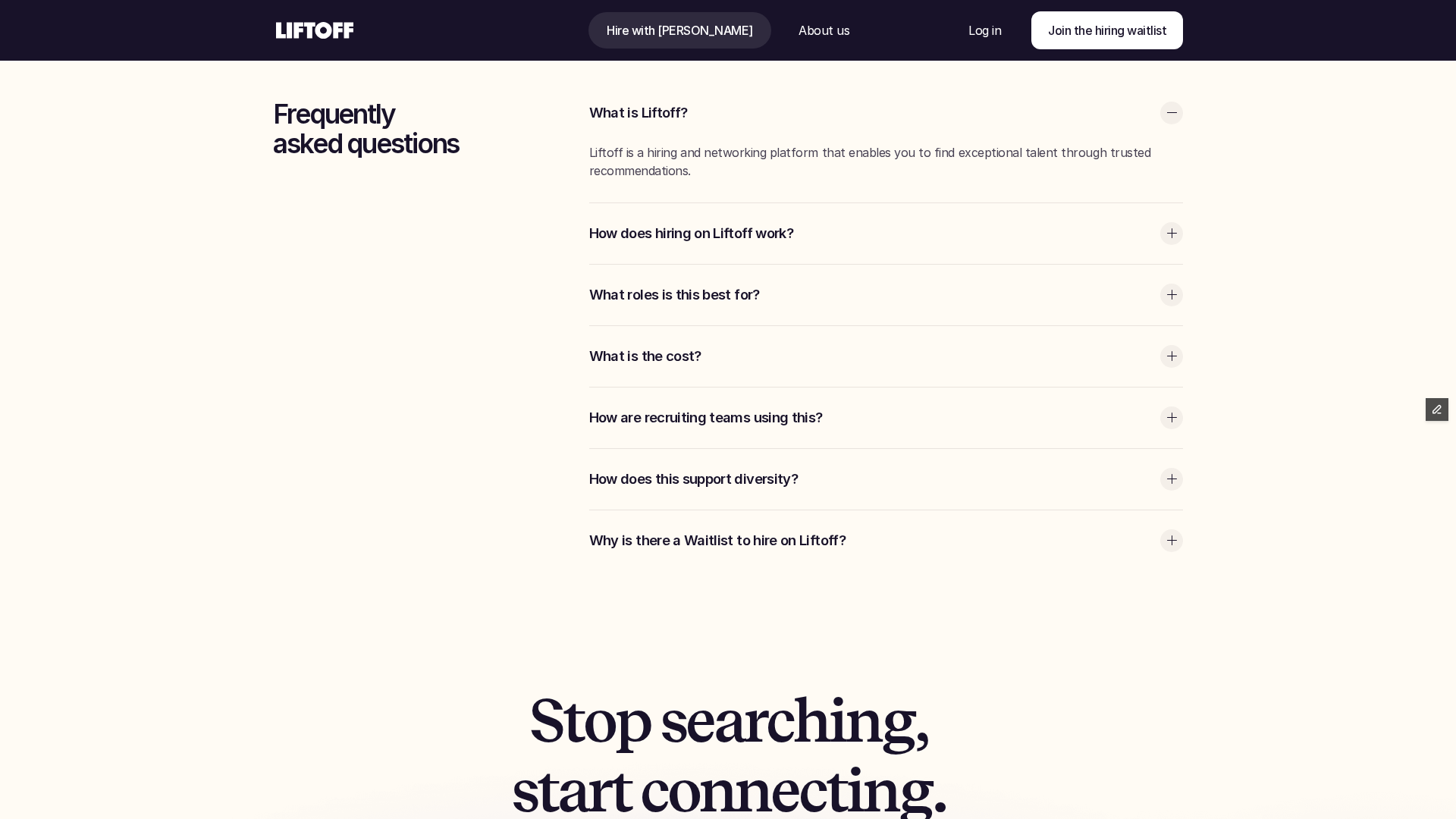
click at [723, 295] on p "What roles is this best for?" at bounding box center [871, 294] width 564 height 19
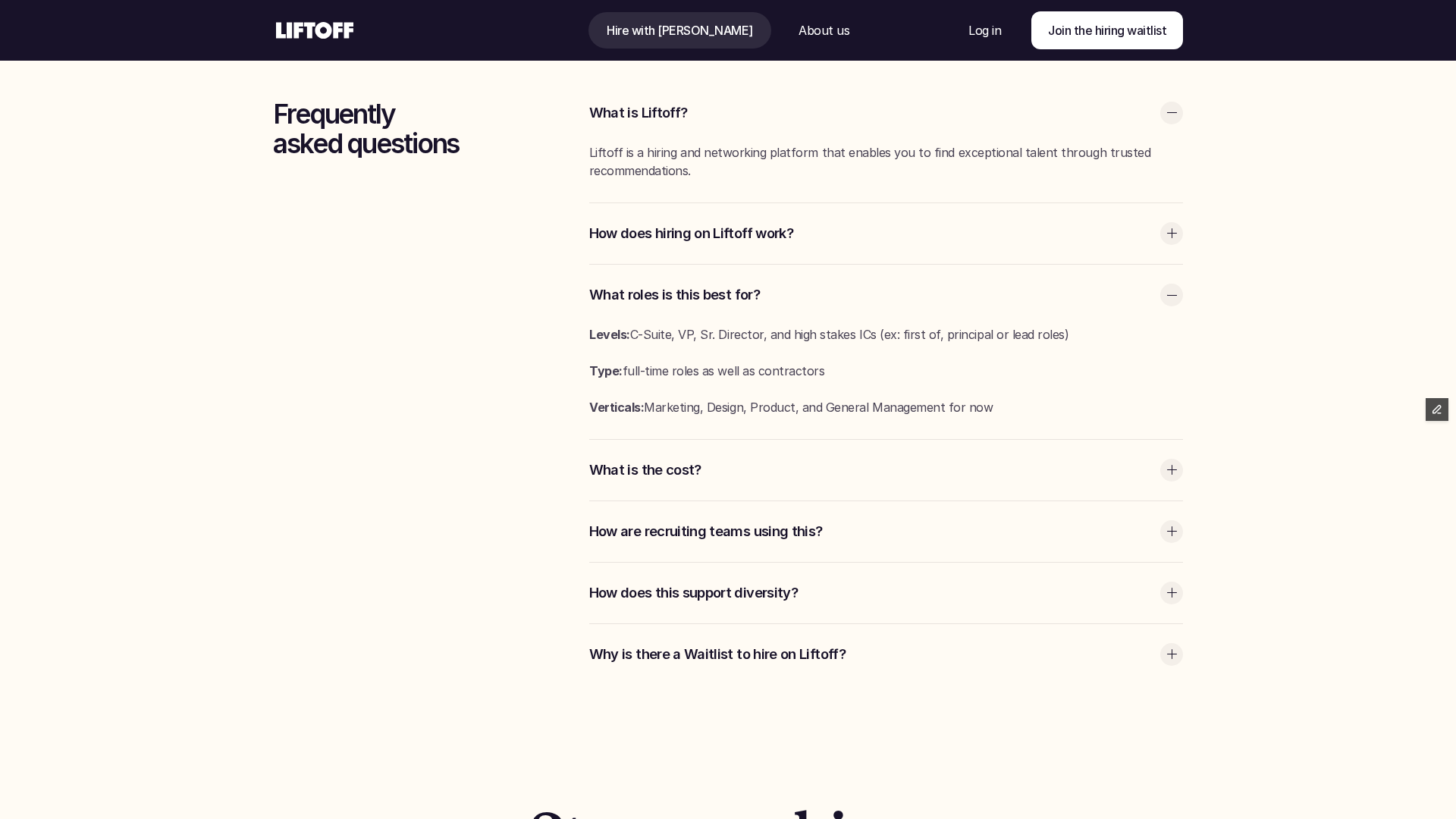
click at [723, 295] on p "What roles is this best for?" at bounding box center [871, 294] width 564 height 19
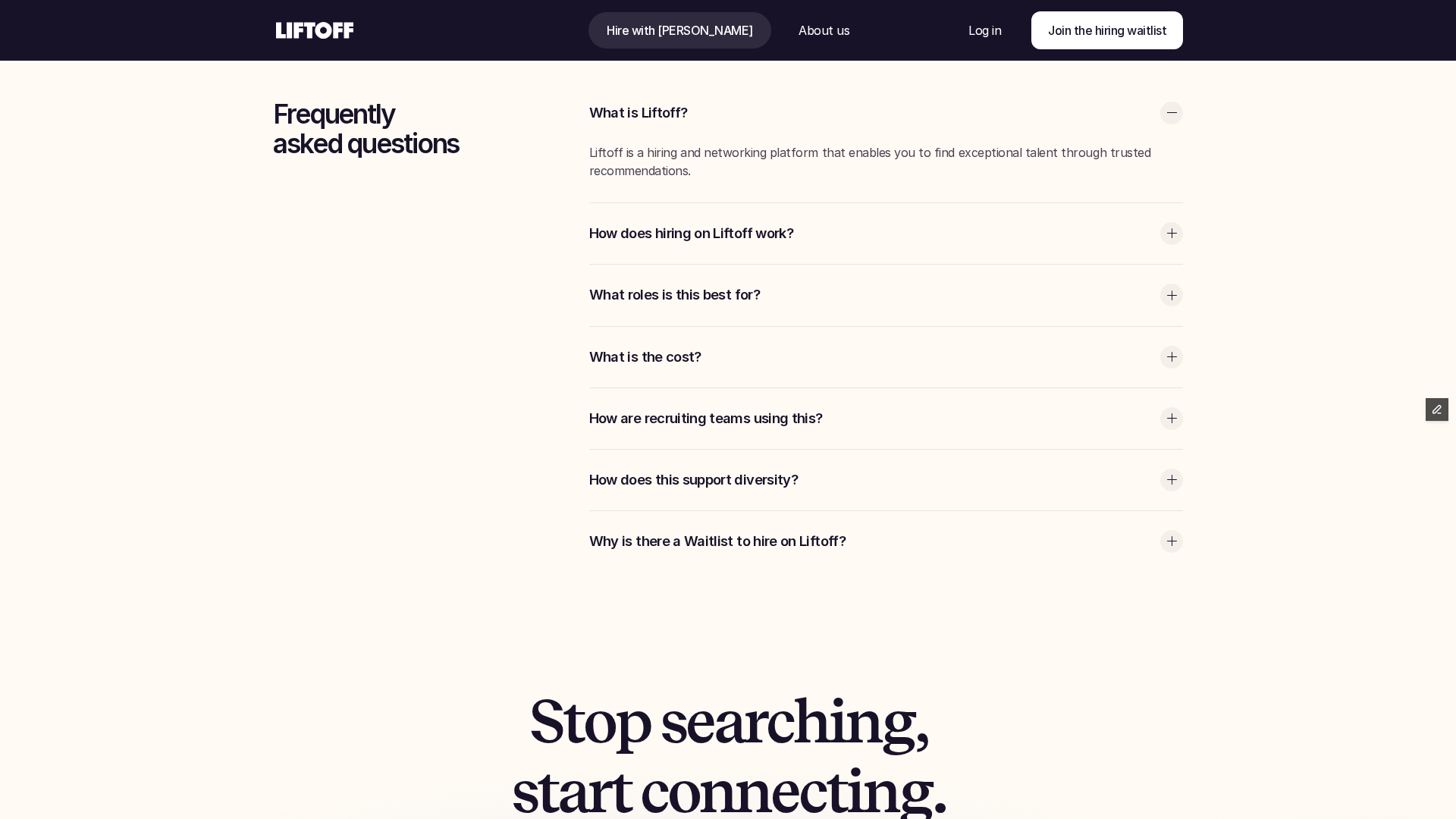
click at [767, 244] on div "How does hiring on Liftoff work?" at bounding box center [886, 234] width 594 height 61
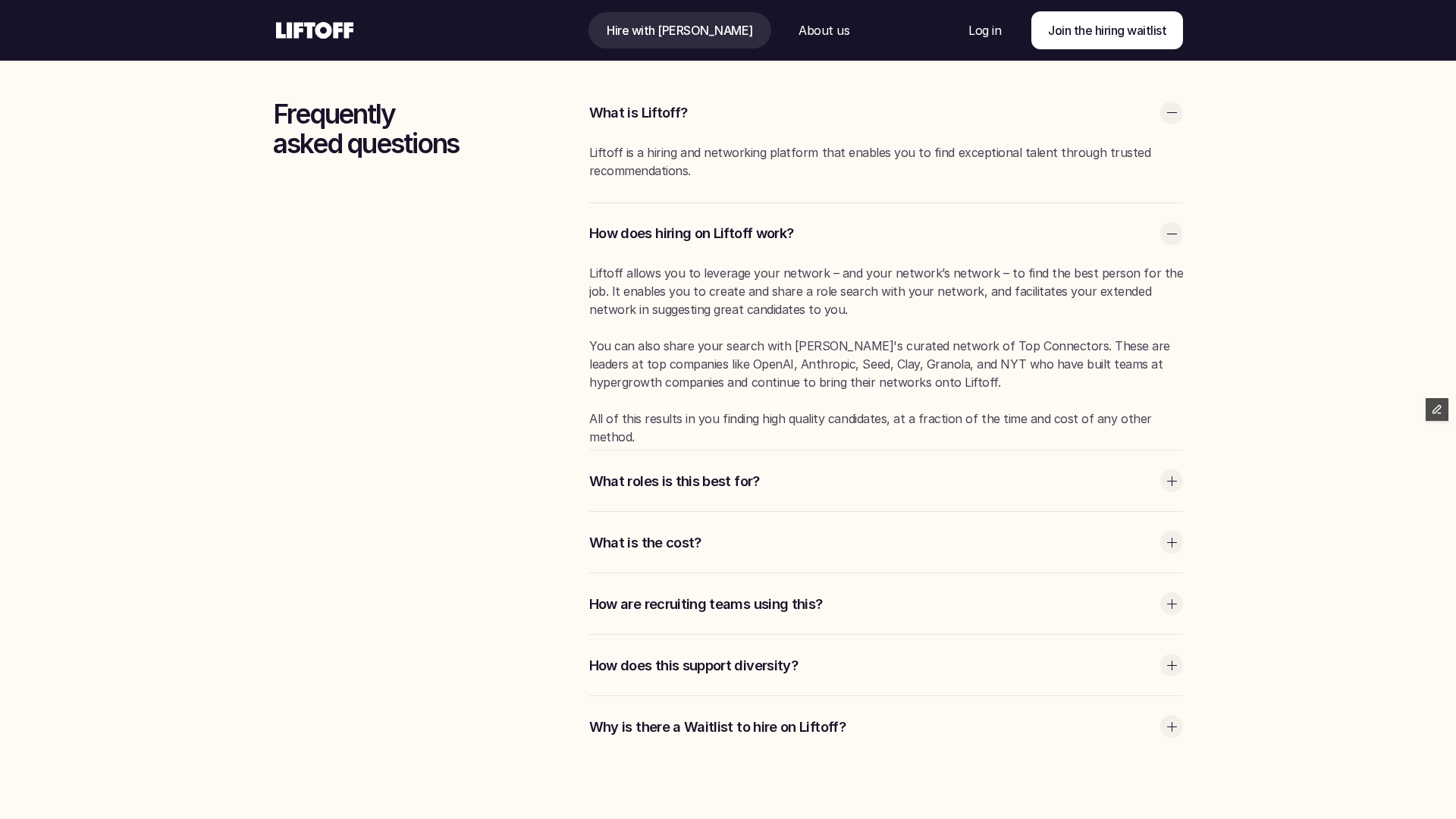
click at [767, 244] on div "How does hiring on Liftoff work?" at bounding box center [886, 234] width 594 height 61
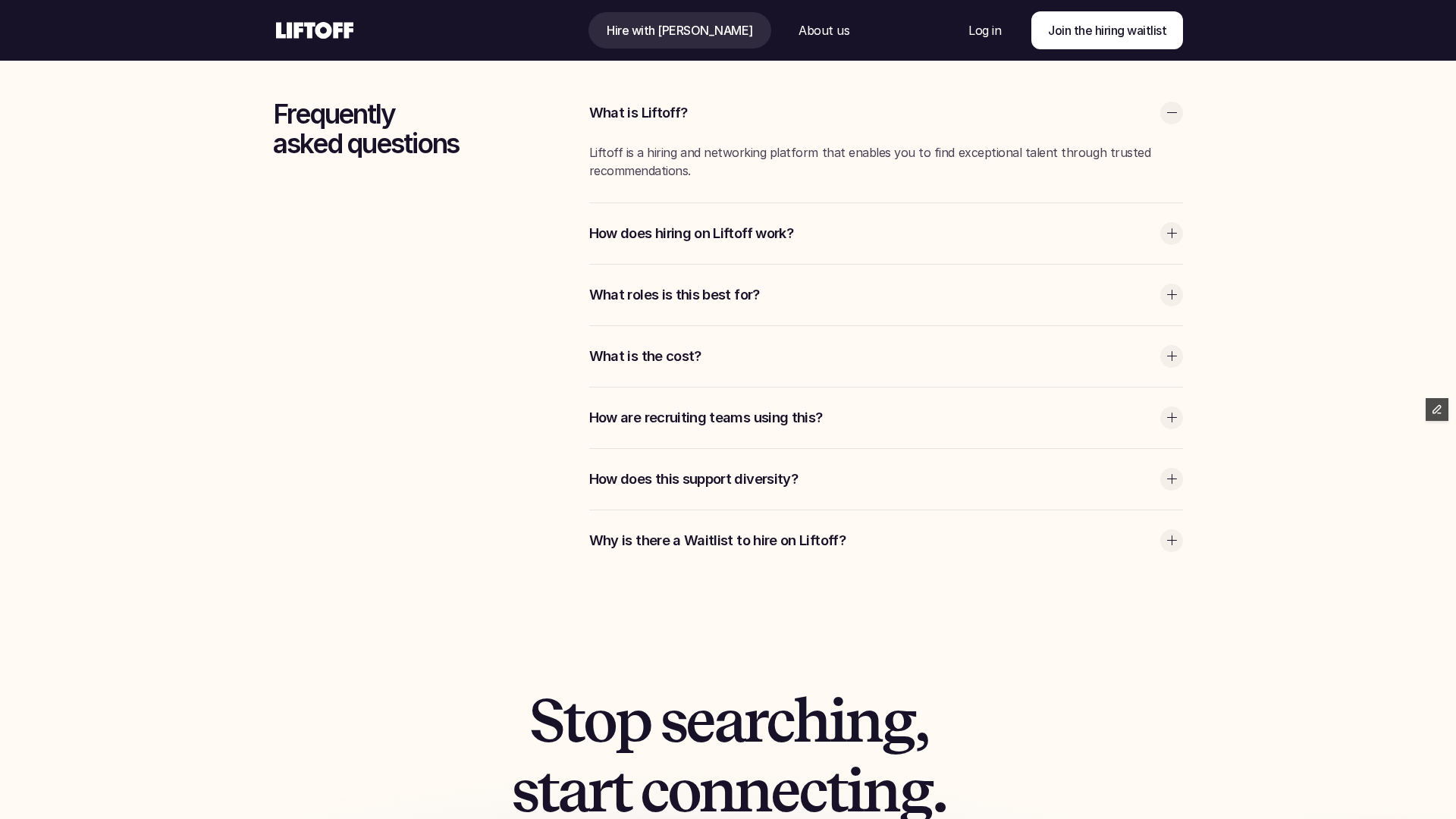
click at [751, 338] on div "What is the cost?" at bounding box center [886, 357] width 594 height 61
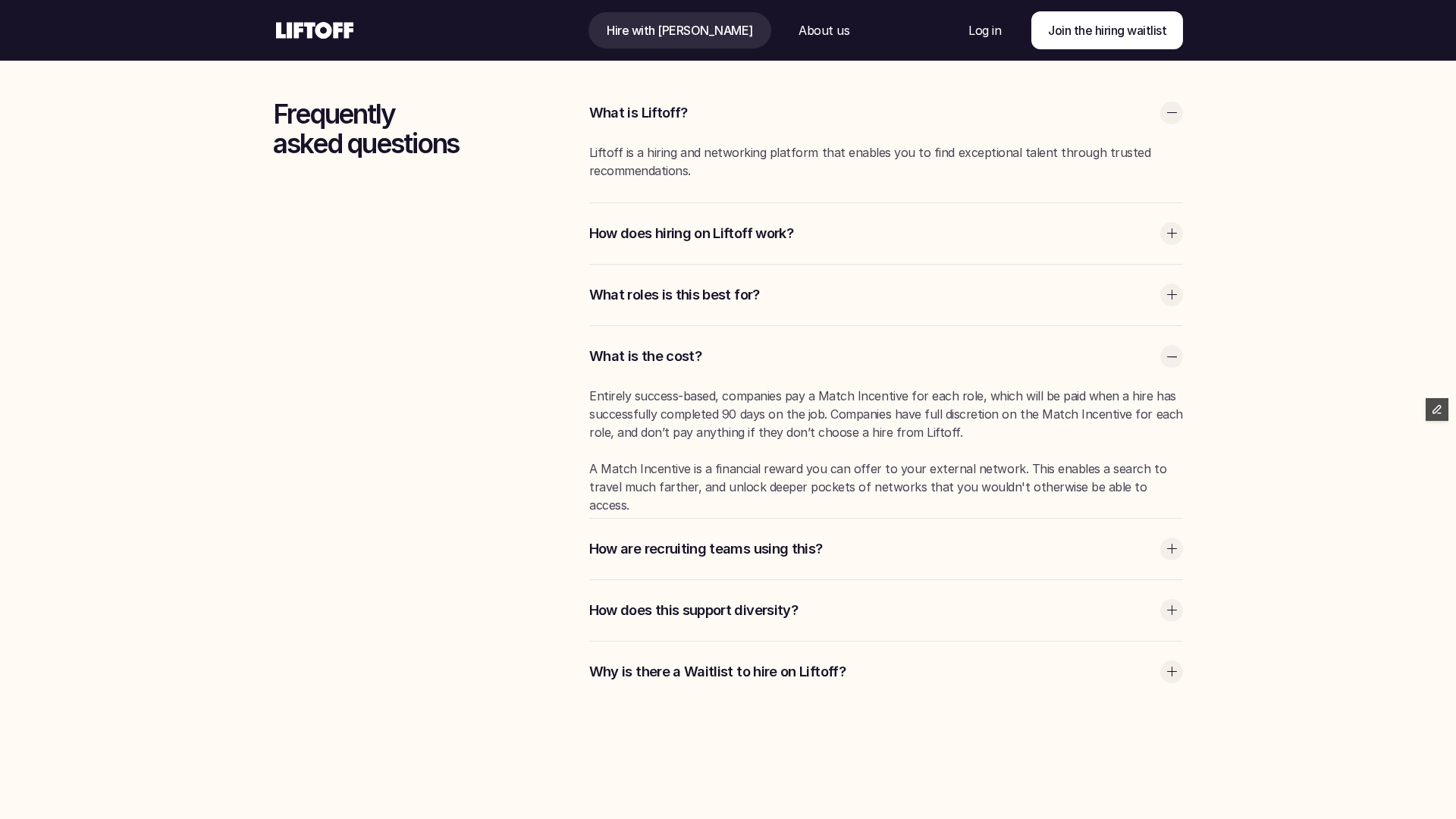
click at [751, 338] on div "What is the cost?" at bounding box center [886, 357] width 594 height 61
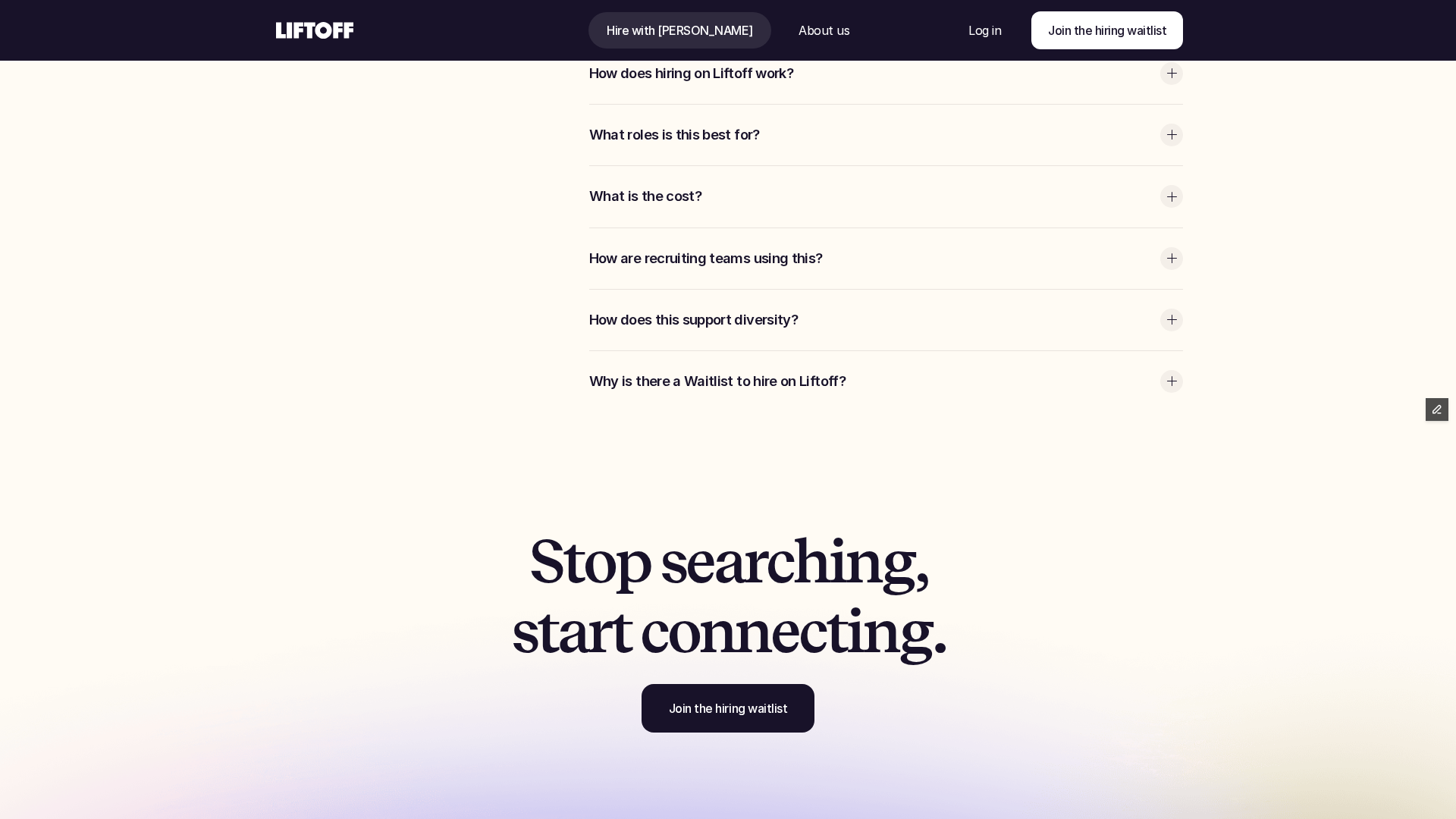
scroll to position [4611, 0]
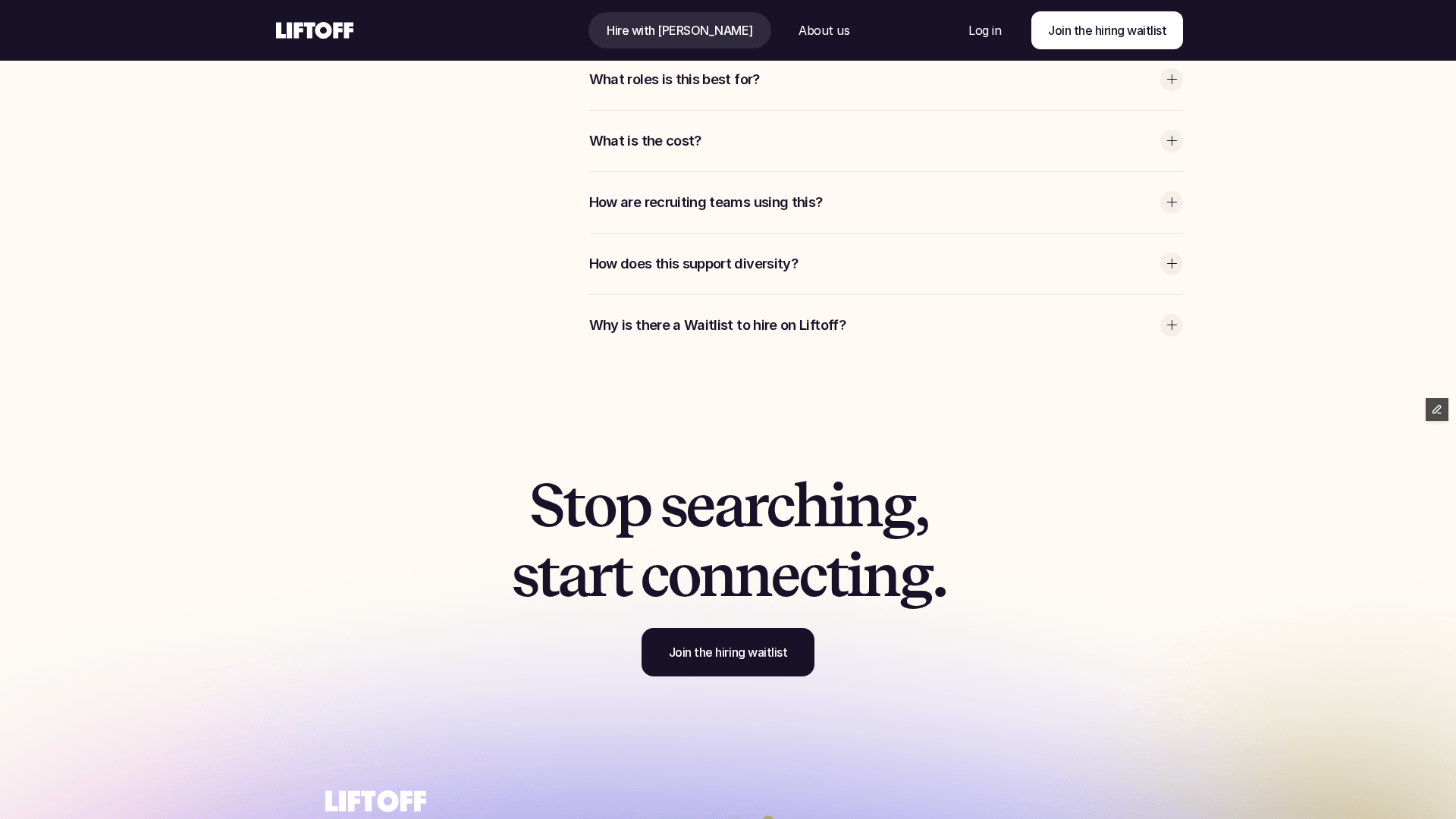
click at [719, 315] on div "Why is there a Waitlist to hire on Liftoff?" at bounding box center [886, 325] width 594 height 61
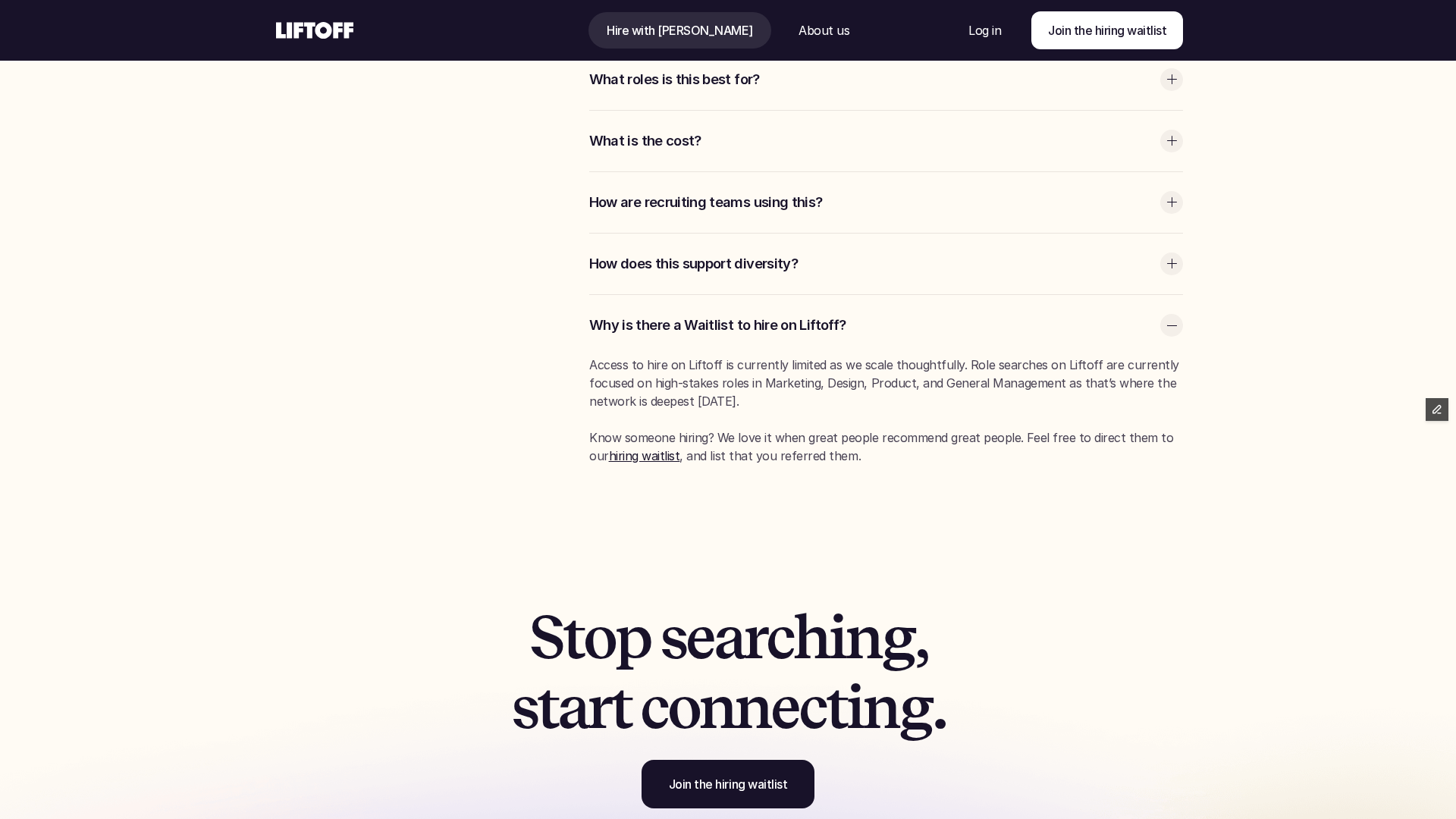
click at [719, 315] on div "Why is there a Waitlist to hire on Liftoff?" at bounding box center [886, 325] width 594 height 61
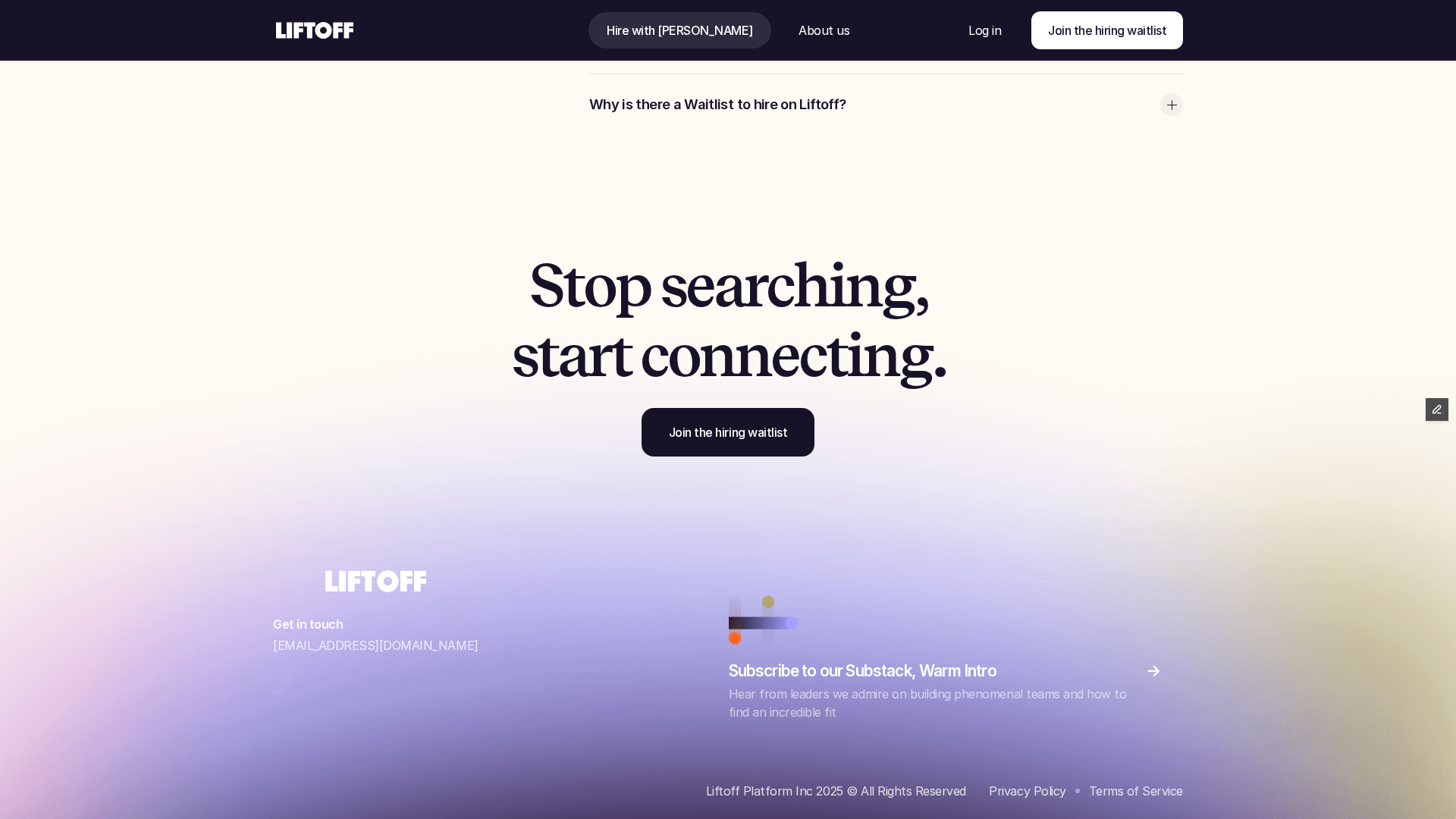
scroll to position [4831, 0]
click at [325, 580] on div at bounding box center [376, 581] width 101 height 22
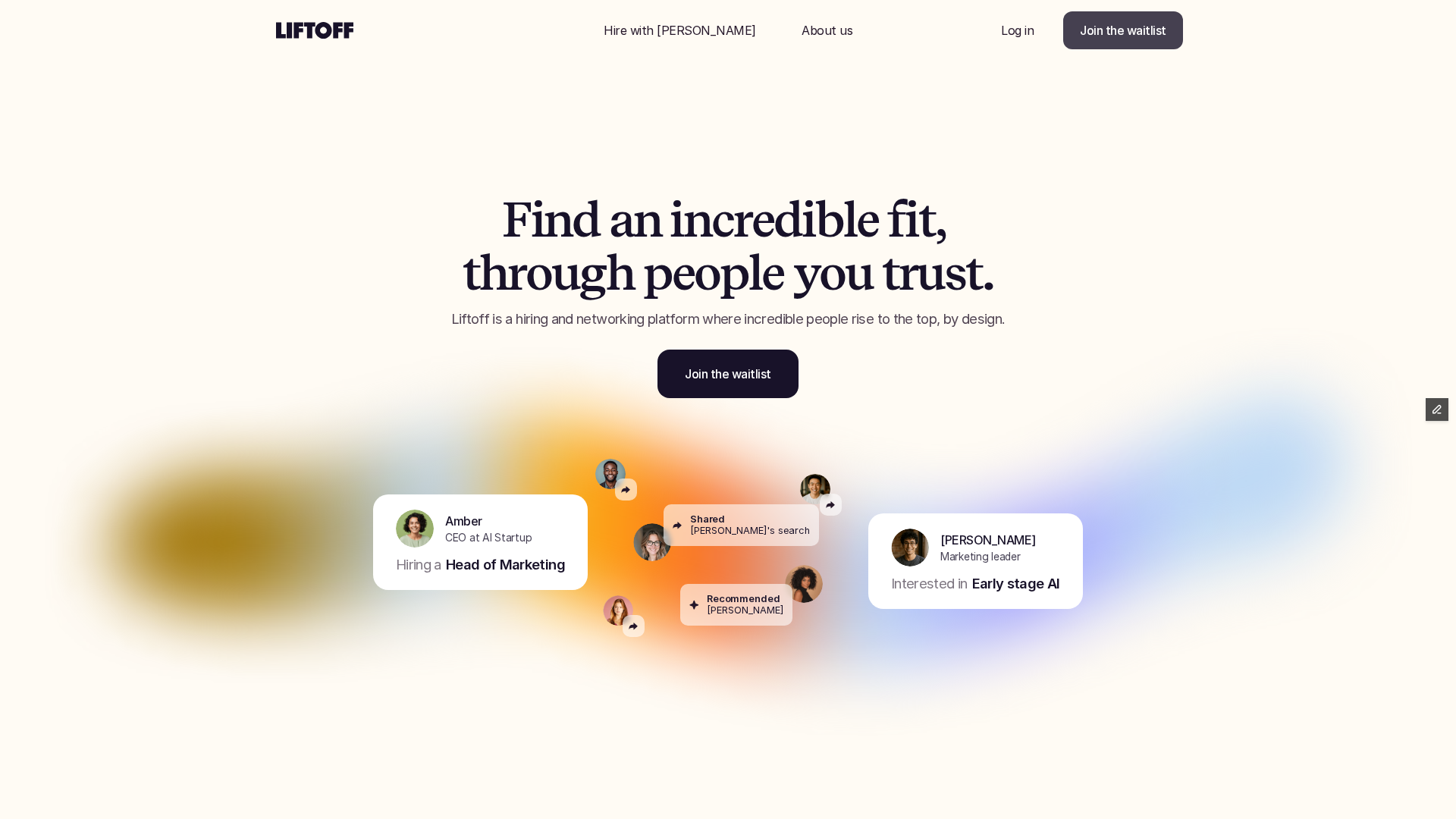
click at [1144, 34] on p "Join the waitlist" at bounding box center [1123, 30] width 86 height 18
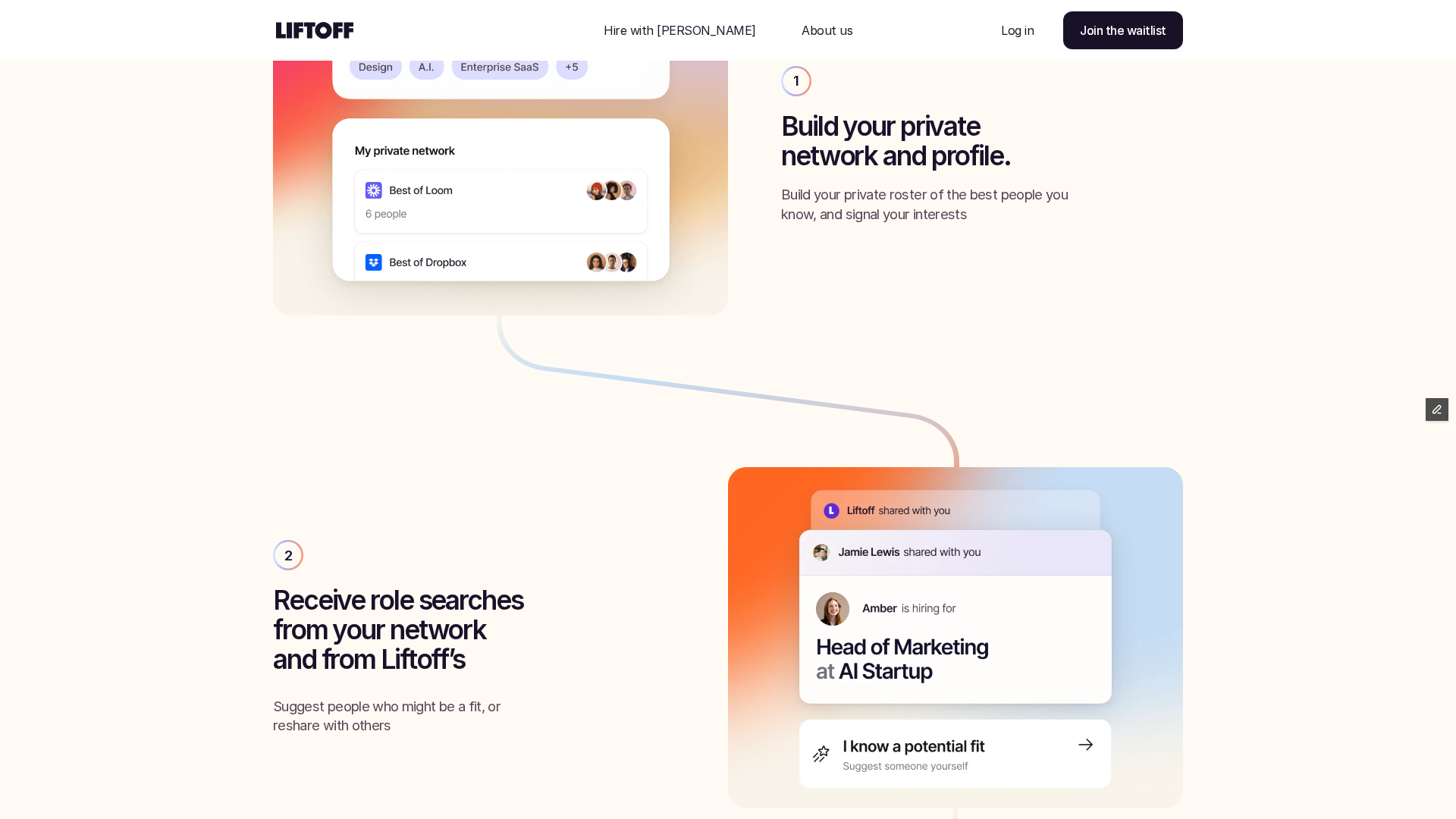
scroll to position [2180, 0]
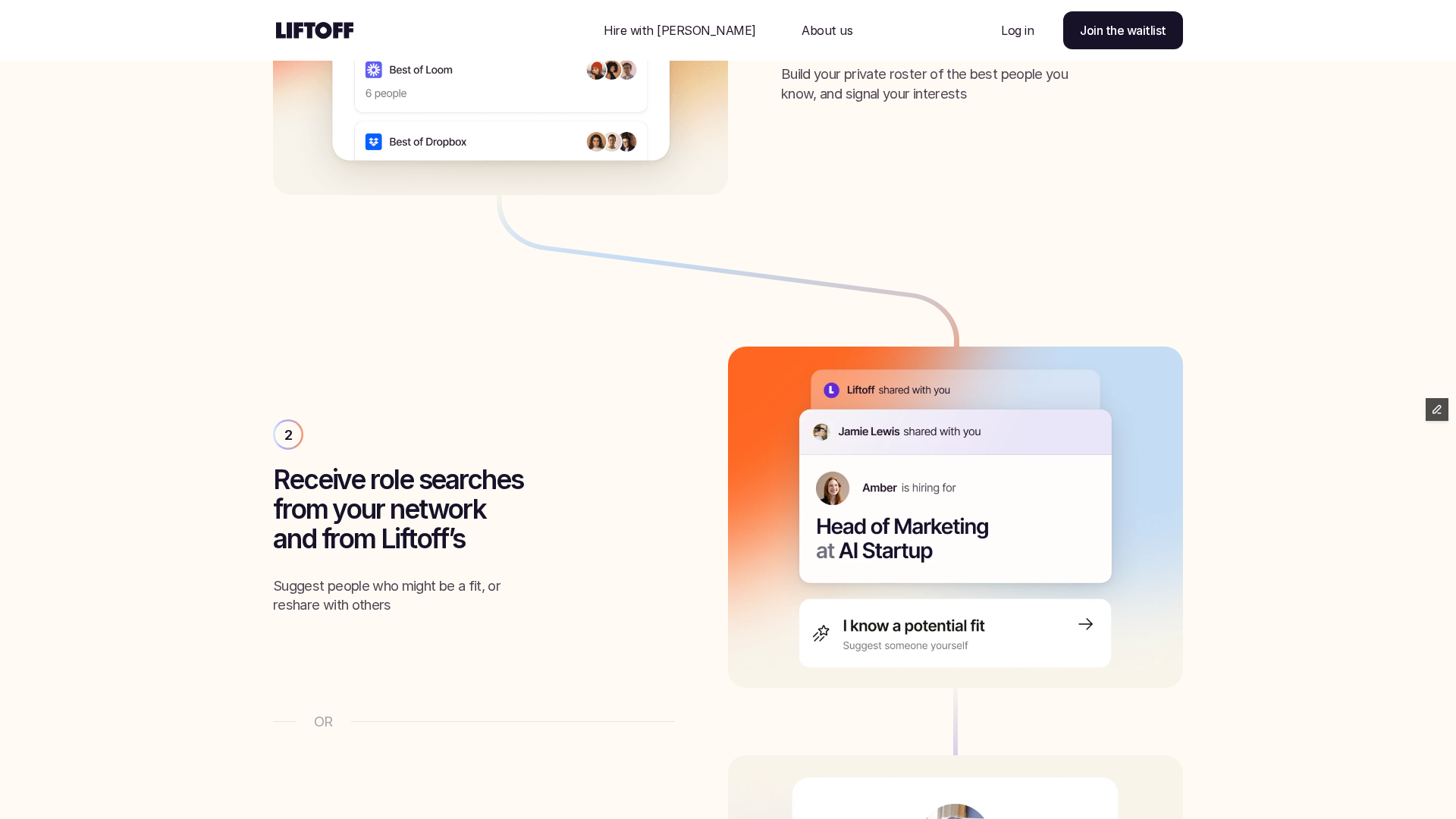
click at [709, 23] on p "Hire with [PERSON_NAME]" at bounding box center [680, 30] width 153 height 18
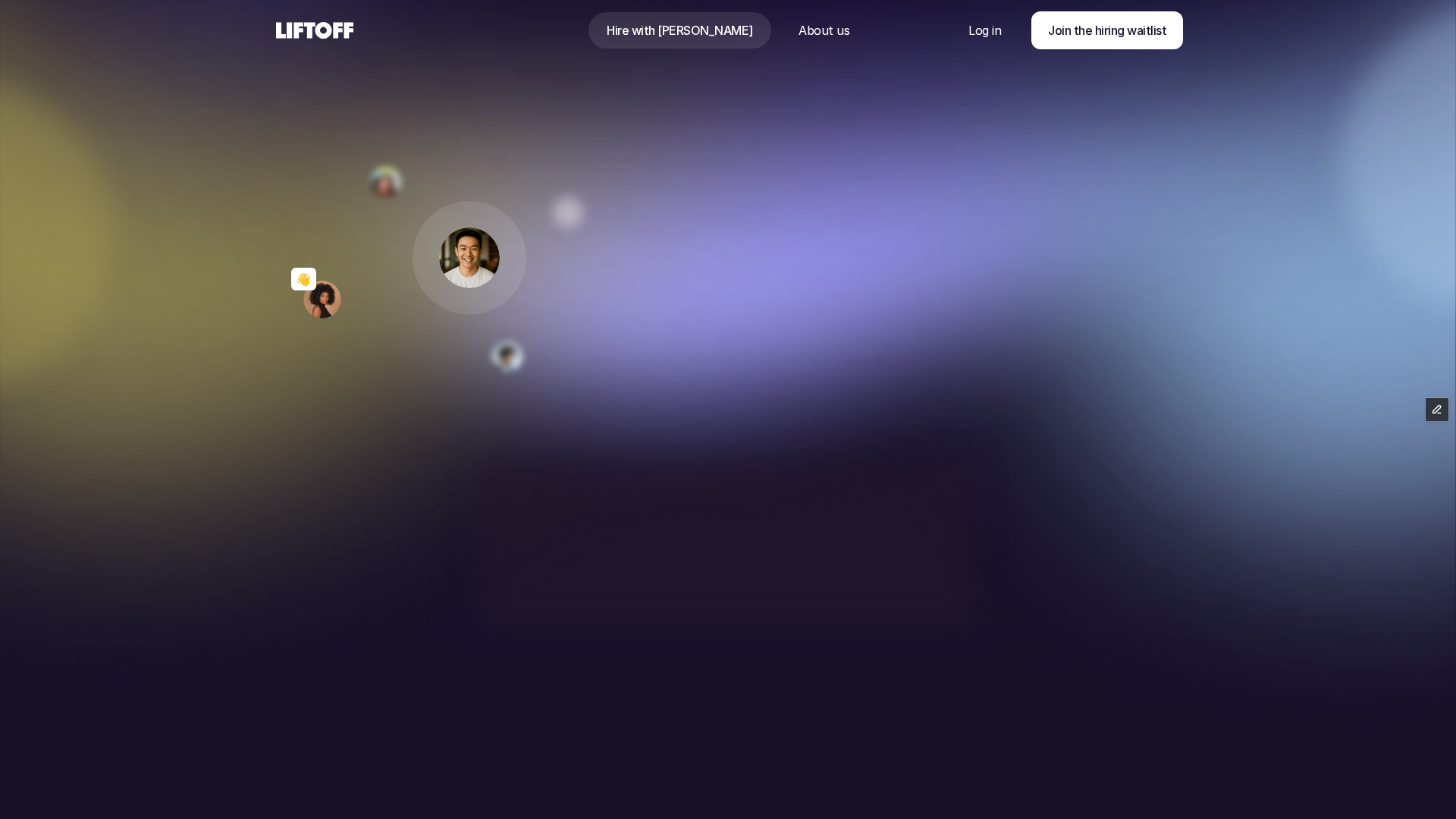
click at [799, 38] on p "About us" at bounding box center [824, 30] width 51 height 18
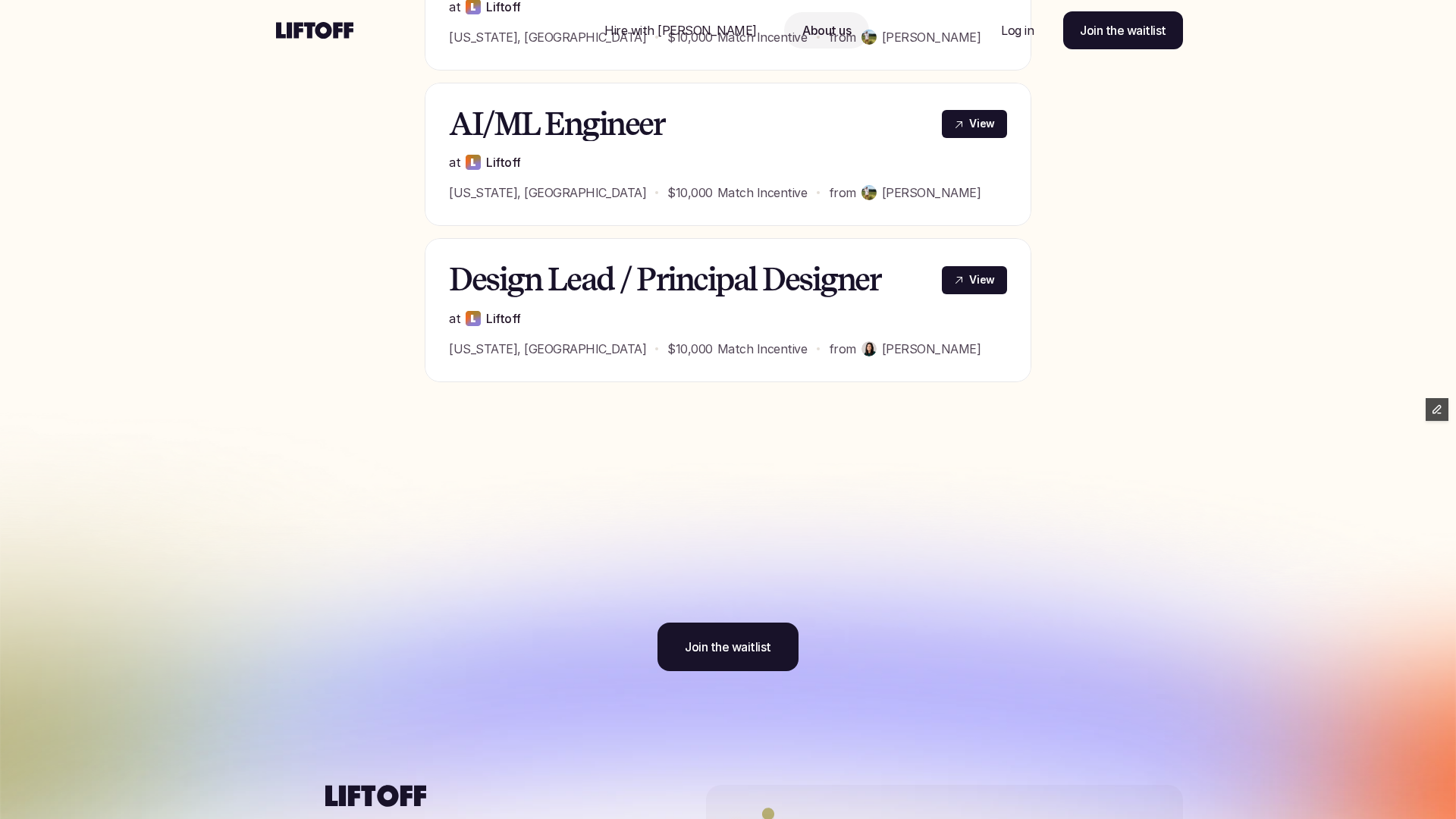
scroll to position [1147, 0]
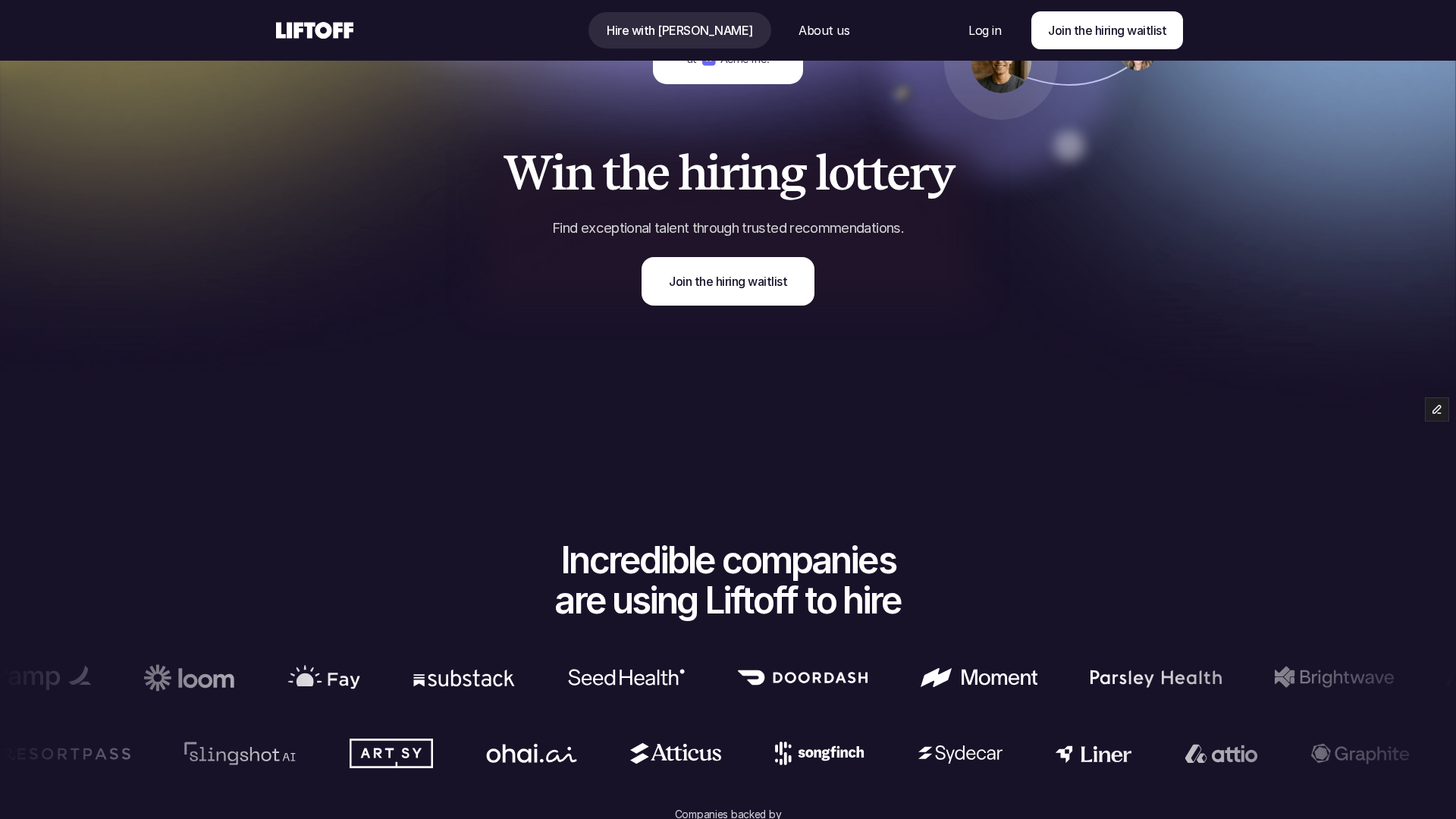
scroll to position [15, 0]
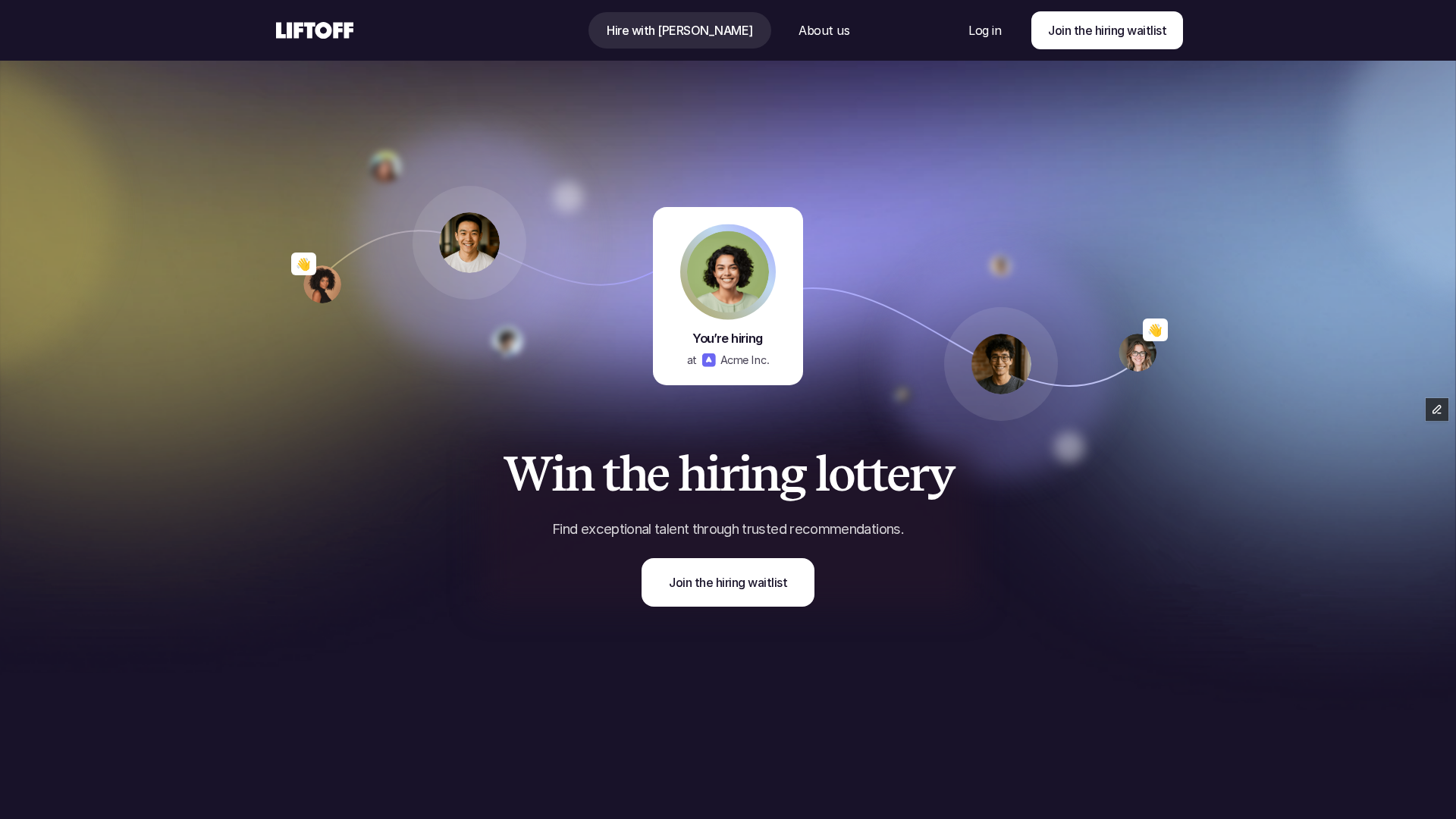
click at [325, 33] on use at bounding box center [315, 30] width 77 height 16
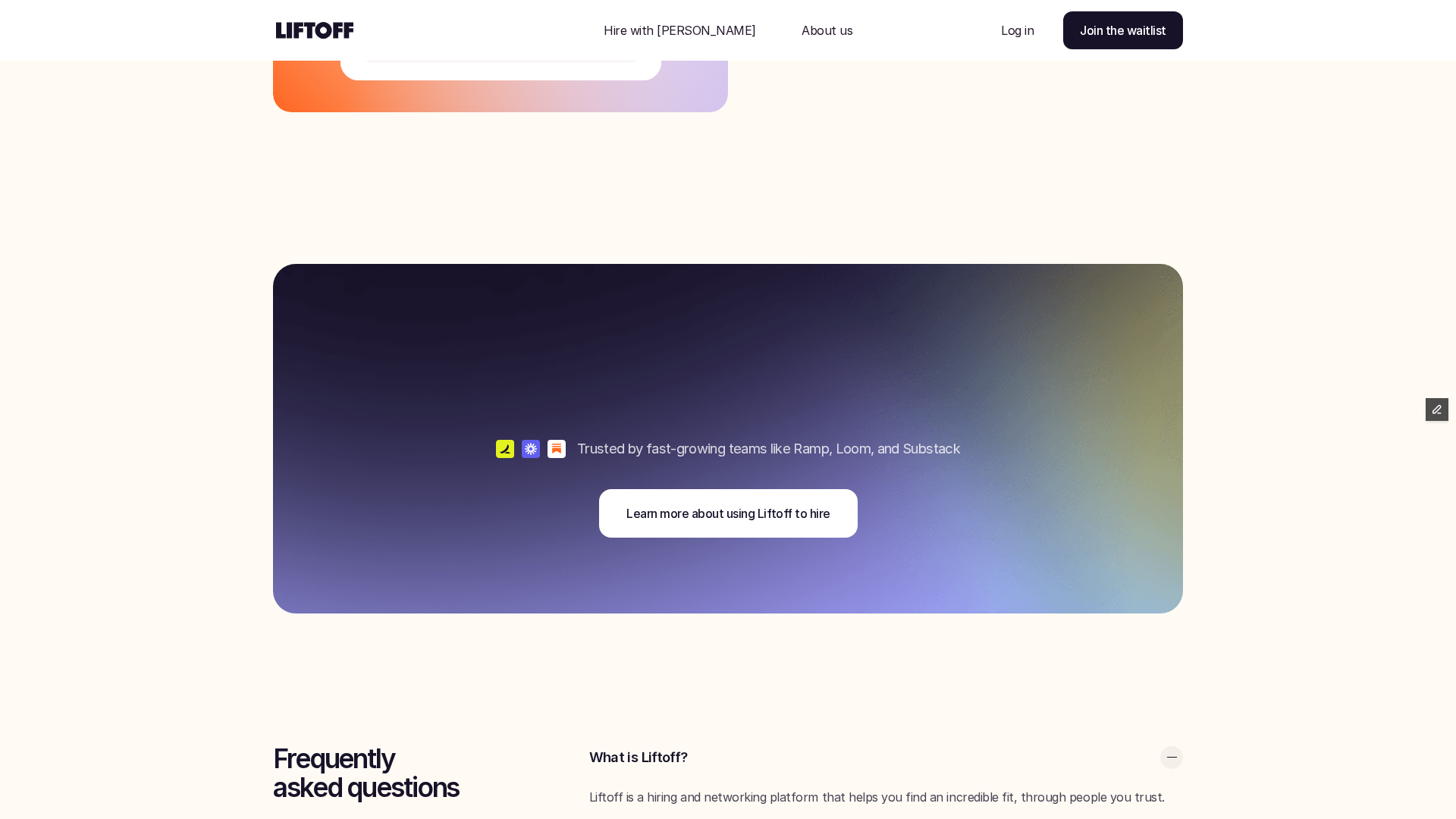
scroll to position [3681, 0]
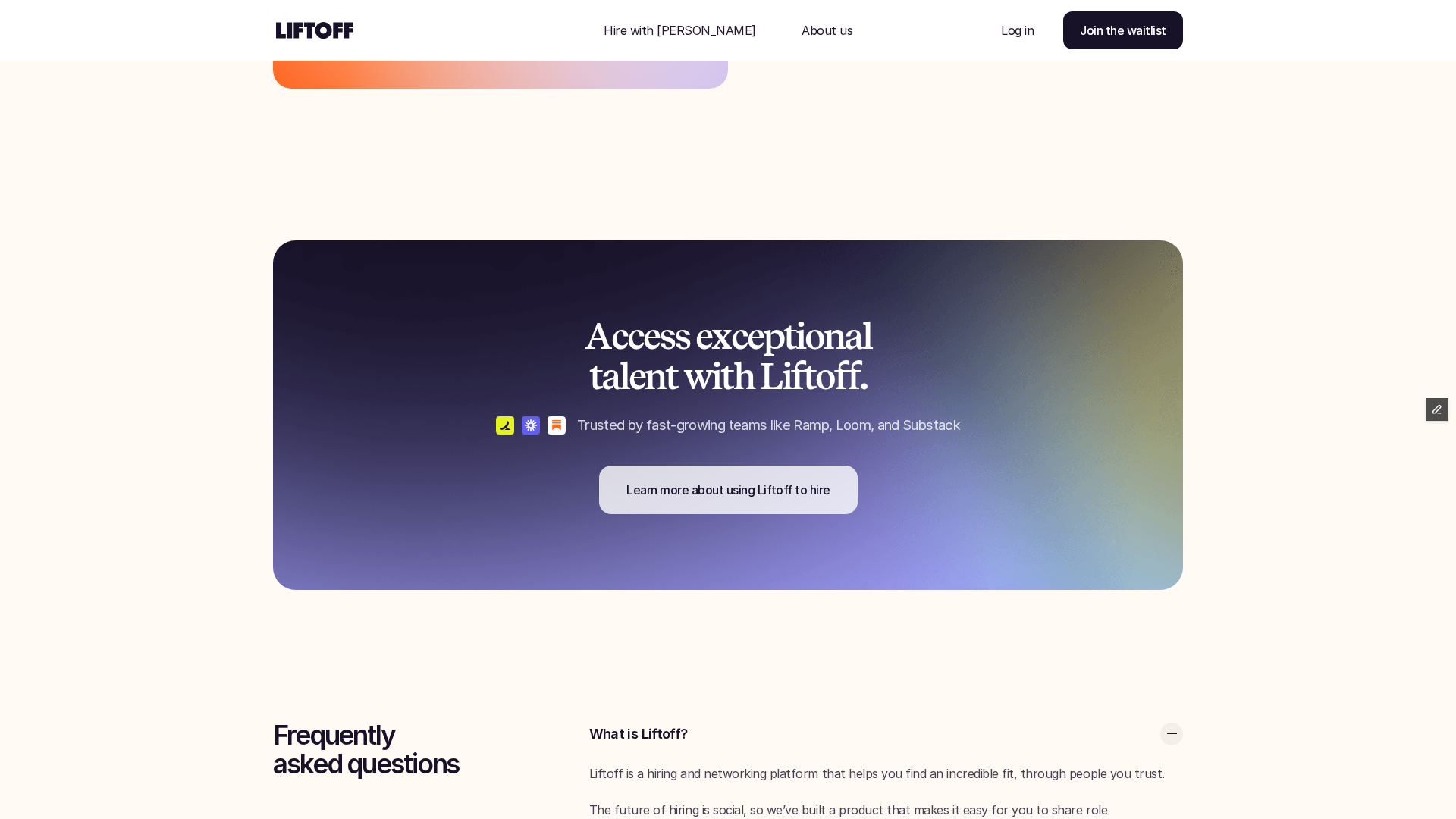
click at [703, 483] on p "Learn more about using Liftoff to hire" at bounding box center [729, 490] width 204 height 18
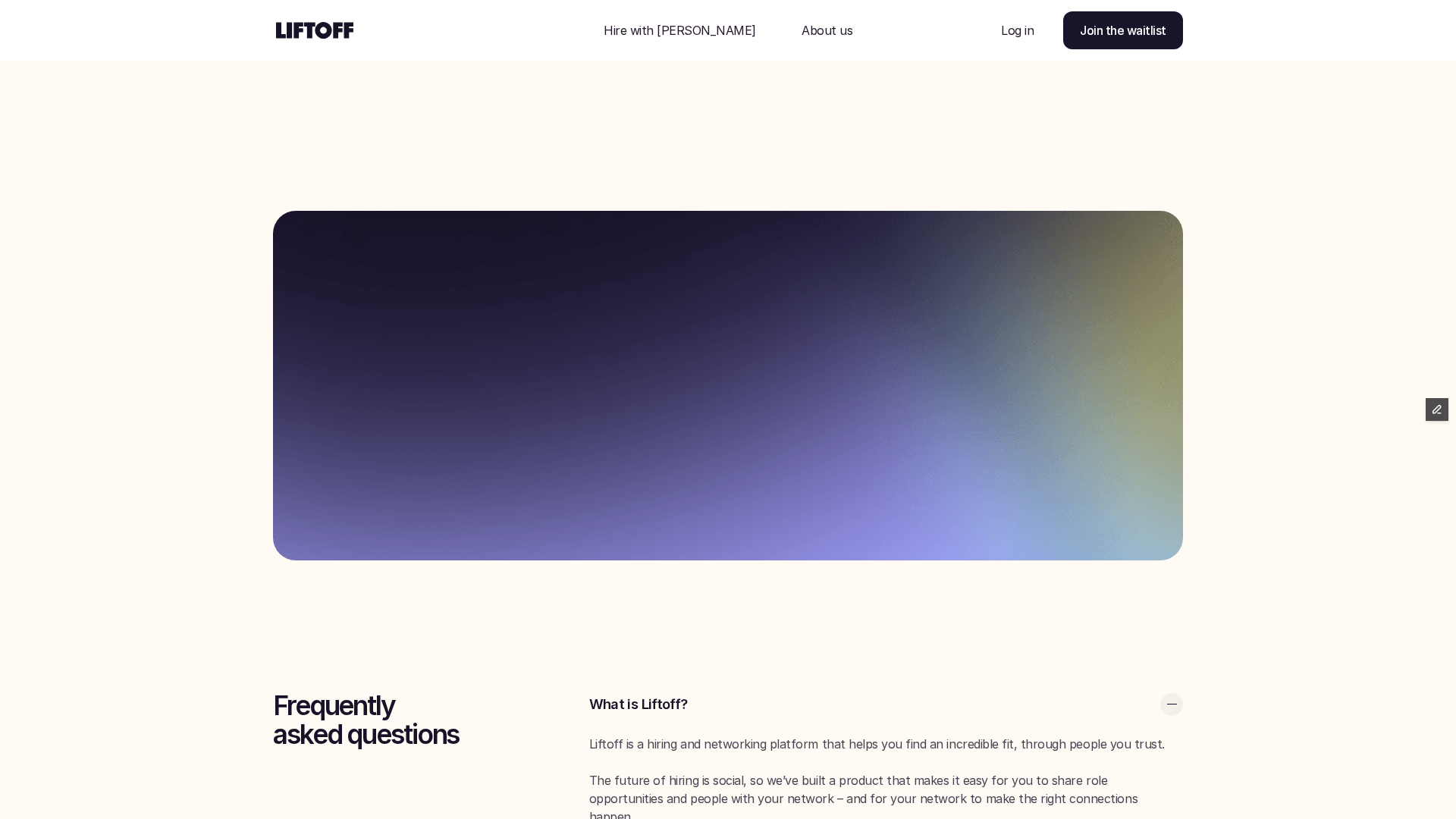
scroll to position [3711, 0]
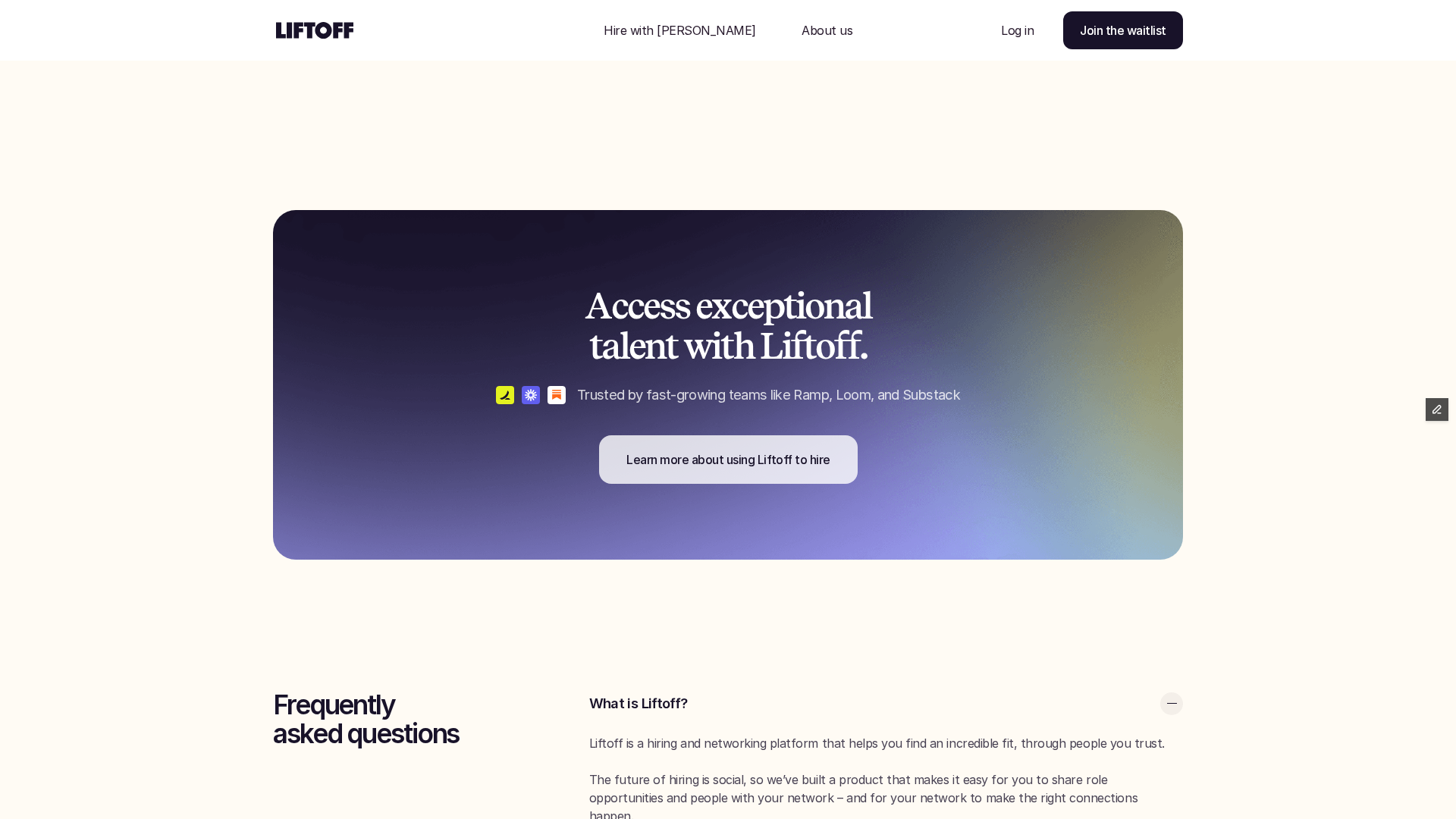
click at [770, 451] on p "Learn more about using Liftoff to hire" at bounding box center [729, 459] width 204 height 18
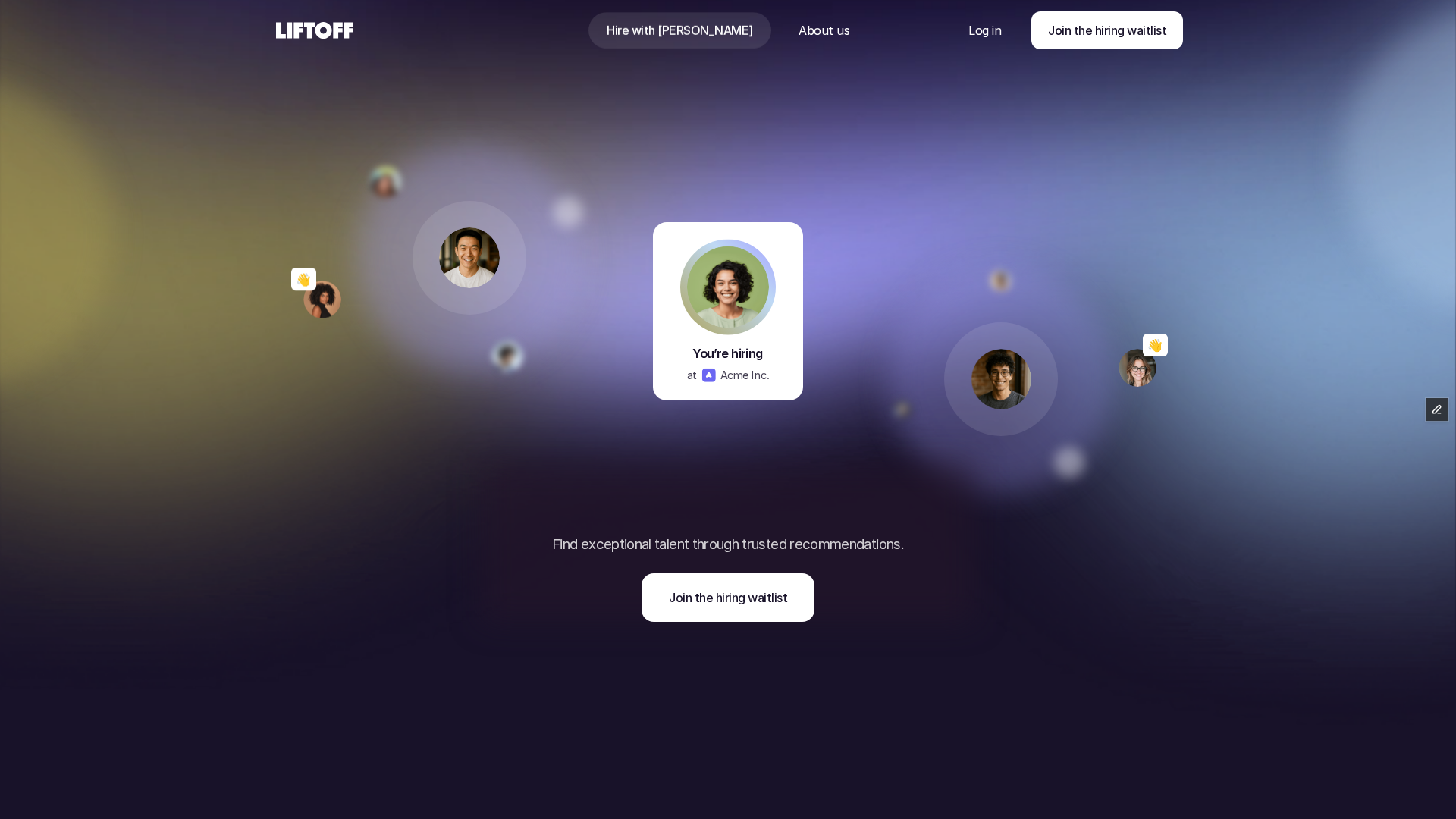
click at [805, 30] on p "About us" at bounding box center [824, 30] width 51 height 18
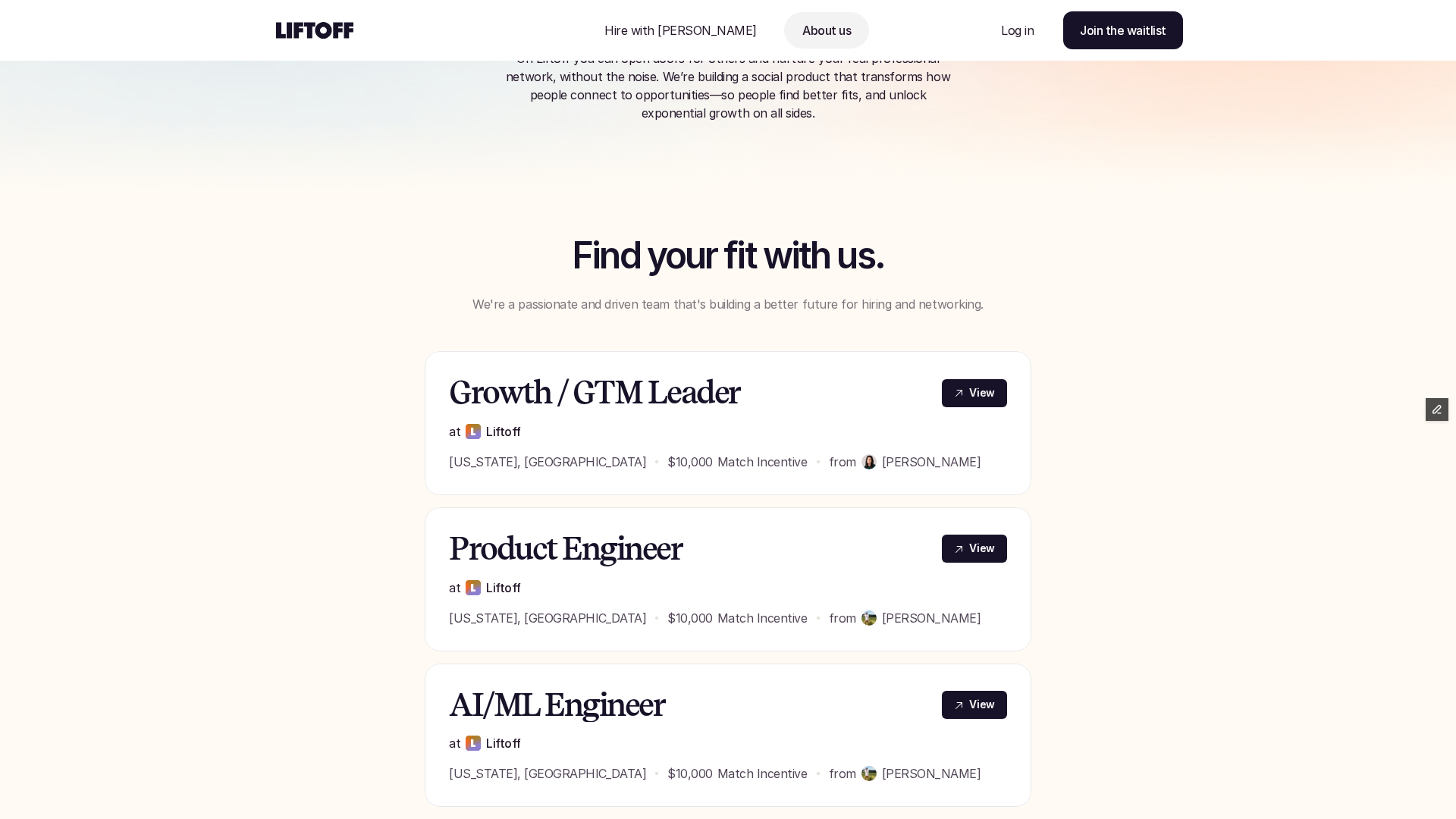
scroll to position [198, 0]
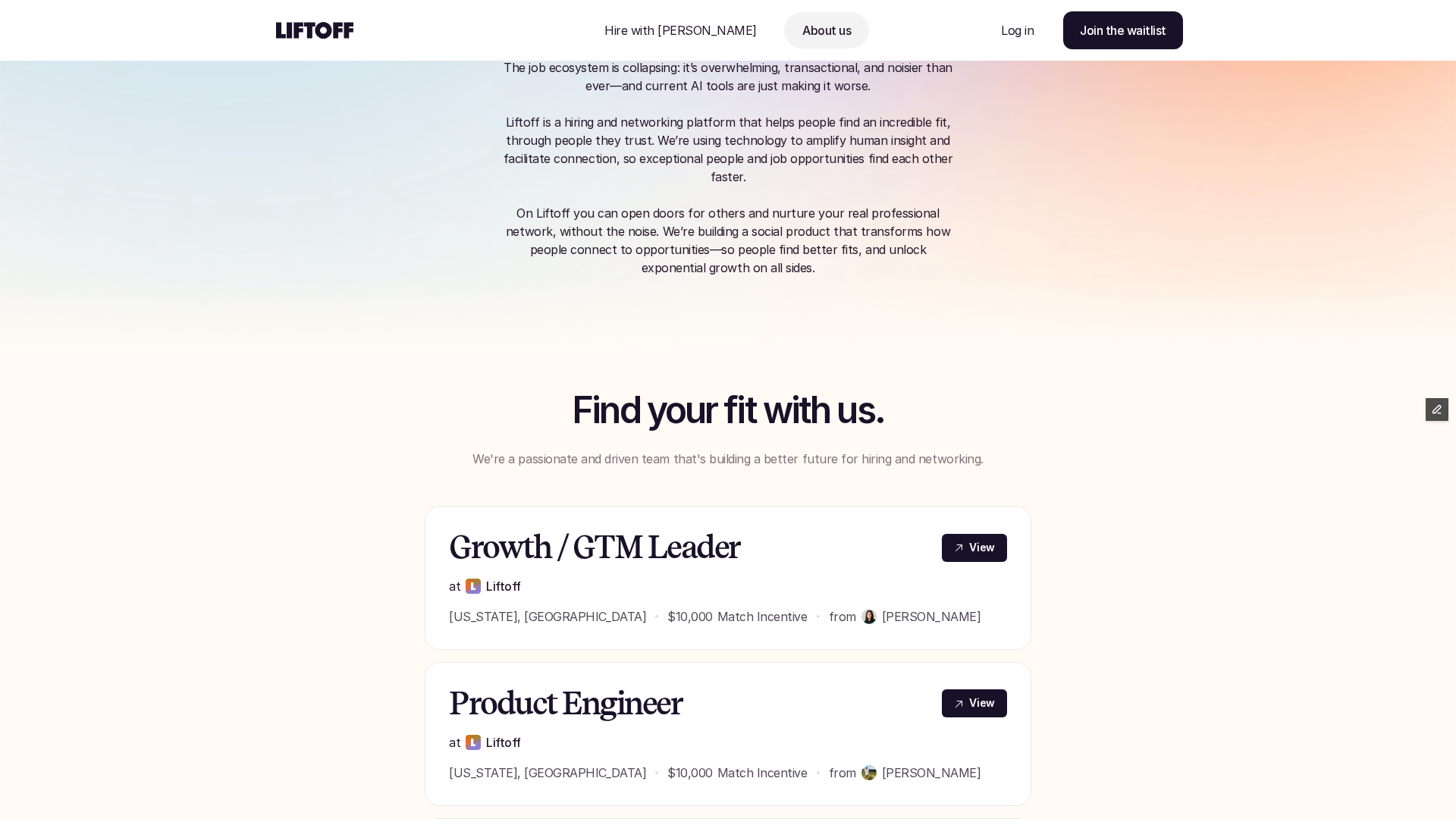
click at [311, 37] on use at bounding box center [315, 30] width 77 height 16
